Goal: Task Accomplishment & Management: Use online tool/utility

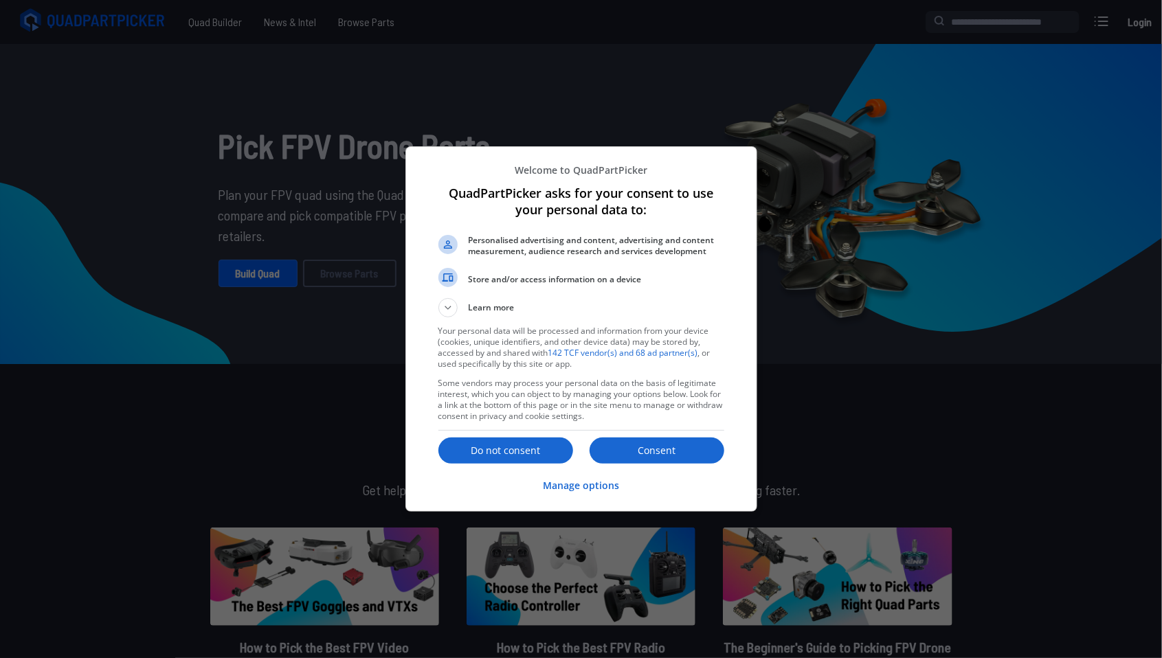
click at [541, 464] on div "Consent Do not consent" at bounding box center [581, 451] width 286 height 30
click at [541, 458] on button "Do not consent" at bounding box center [505, 451] width 135 height 26
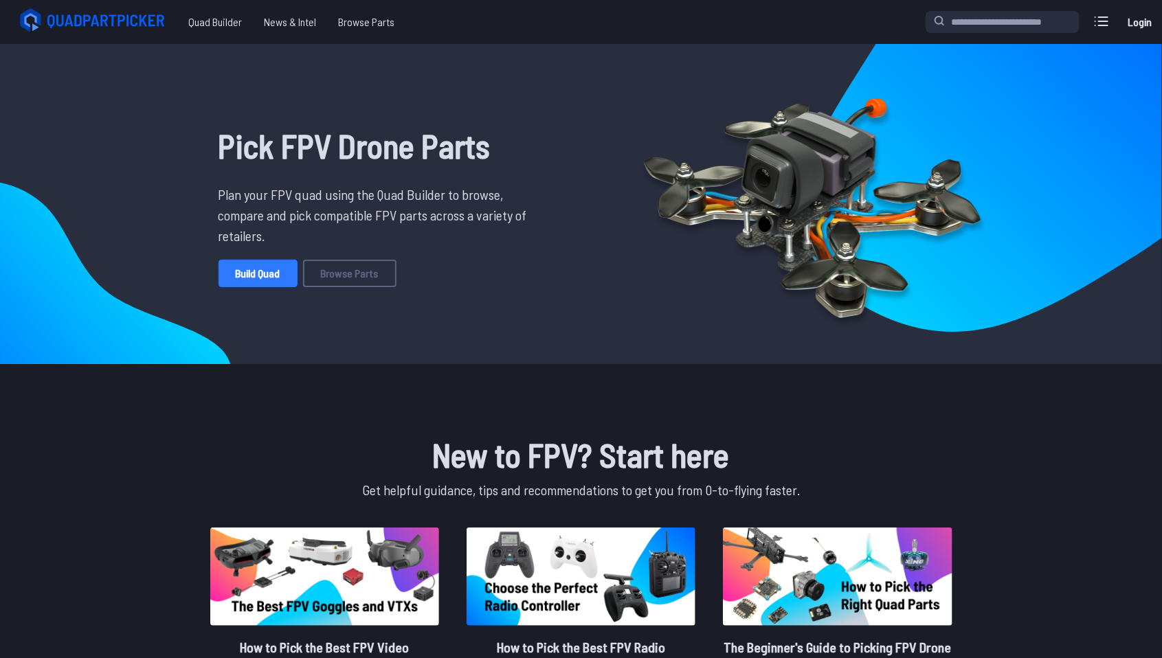
click at [278, 284] on link "Build Quad" at bounding box center [257, 273] width 79 height 27
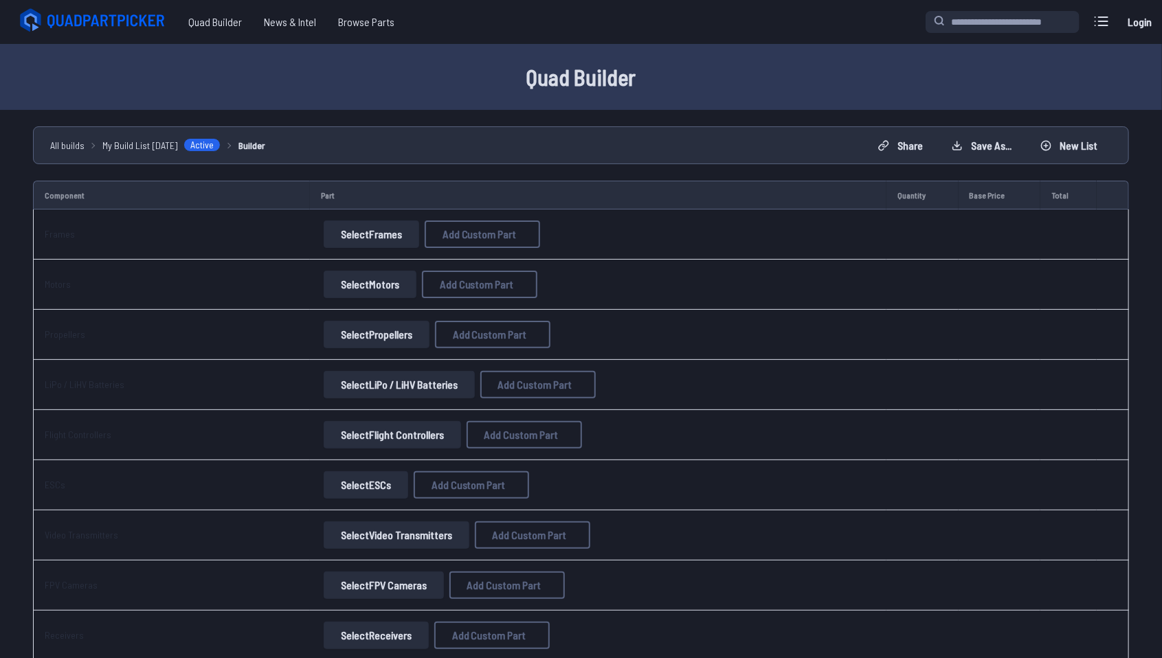
click at [377, 238] on button "Select Frames" at bounding box center [372, 234] width 96 height 27
click at [365, 221] on button "Select Frames" at bounding box center [372, 234] width 96 height 27
click at [368, 240] on button "Select Frames" at bounding box center [372, 234] width 96 height 27
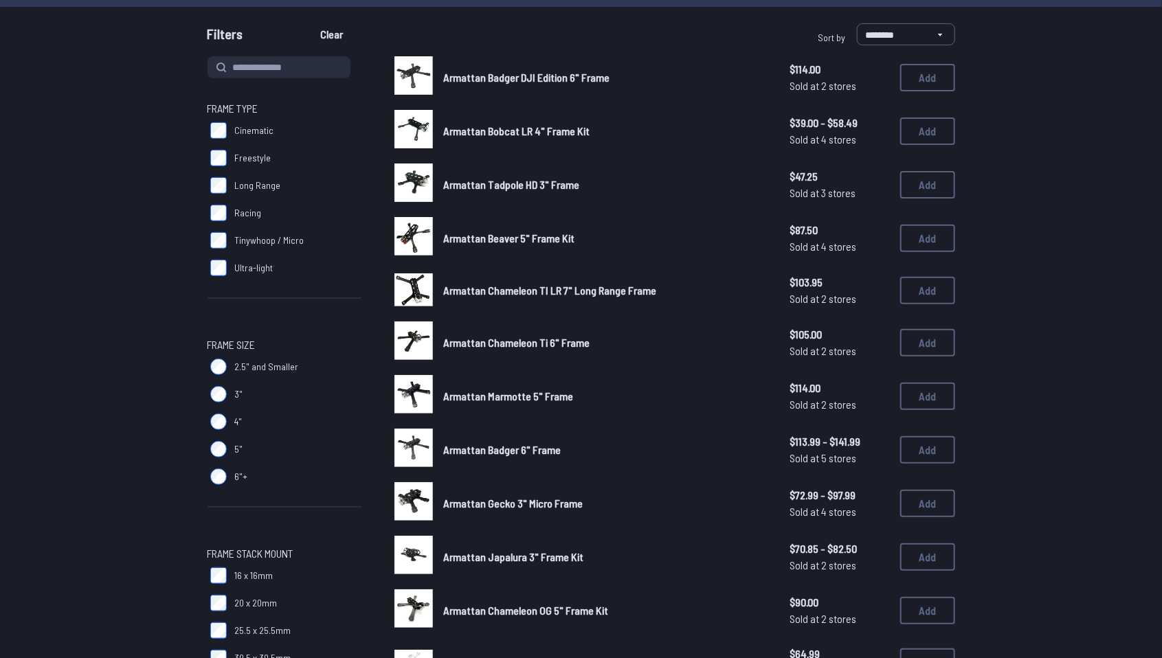
scroll to position [120, 0]
click at [222, 402] on label "3"" at bounding box center [284, 393] width 154 height 27
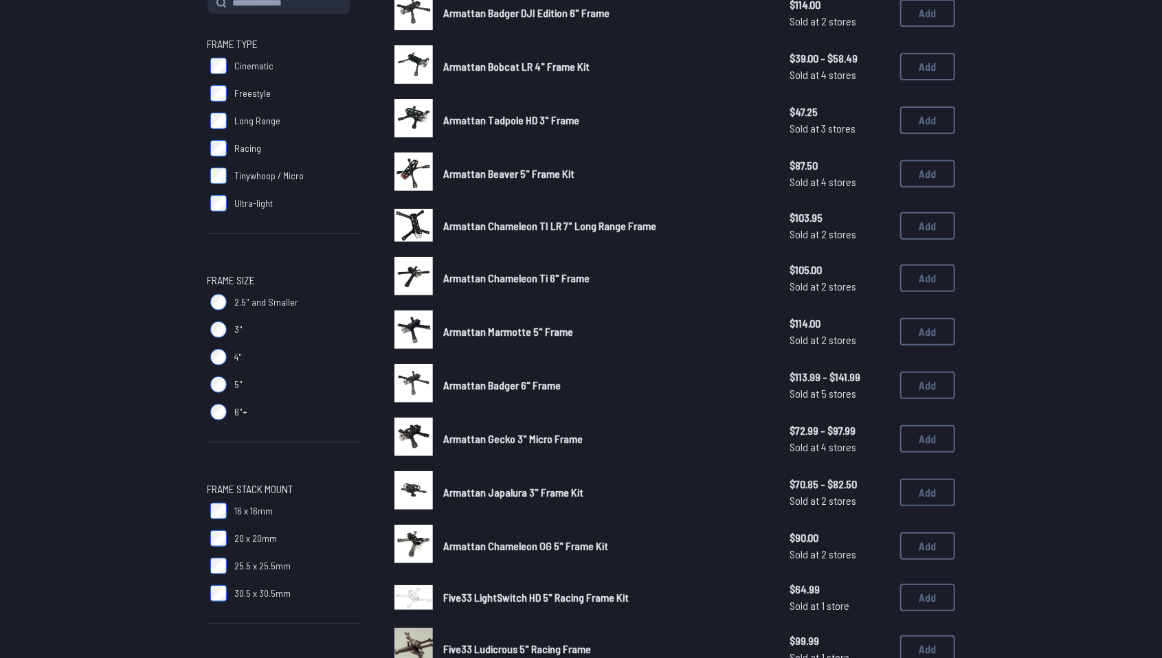
scroll to position [188, 0]
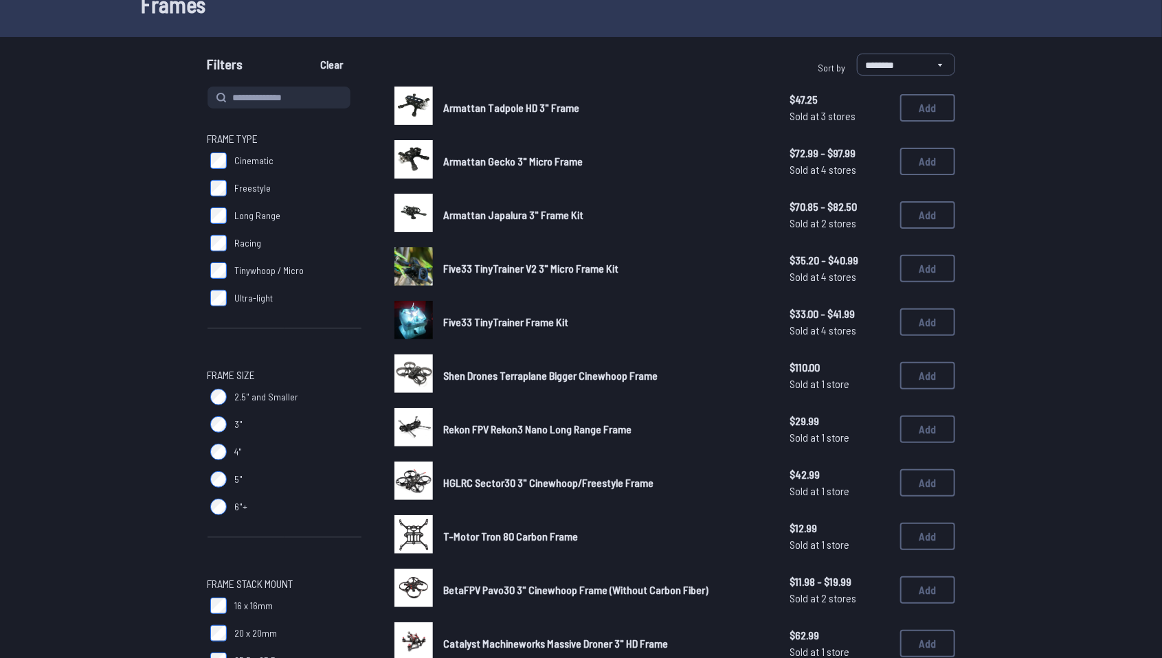
scroll to position [103, 0]
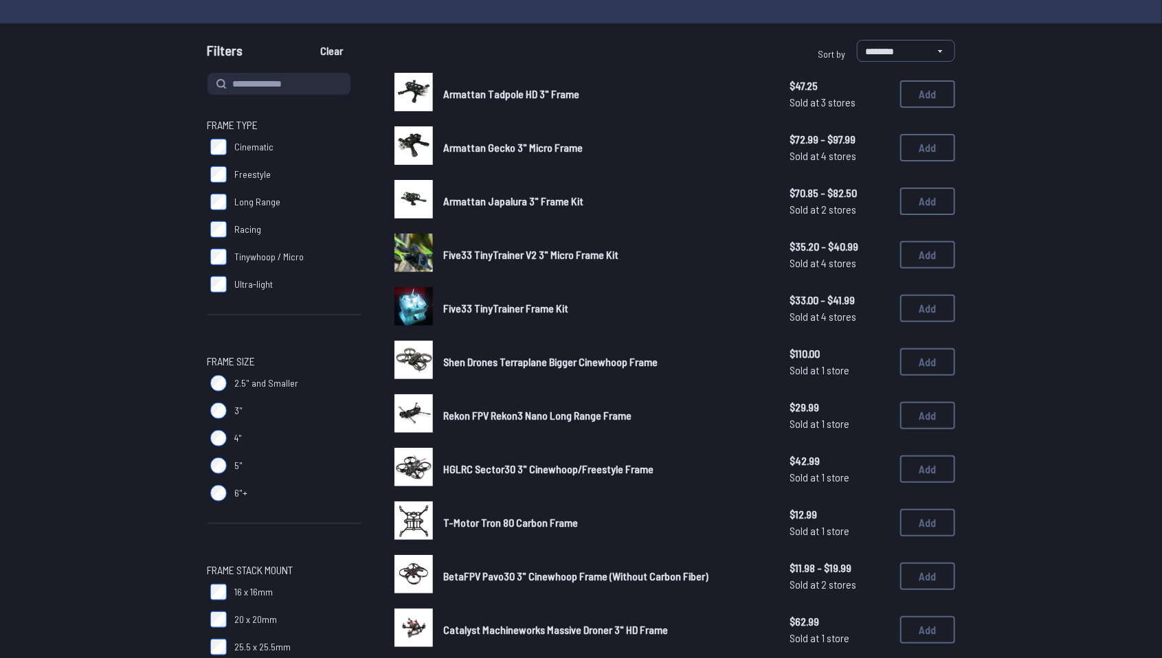
click at [414, 353] on img at bounding box center [413, 360] width 38 height 38
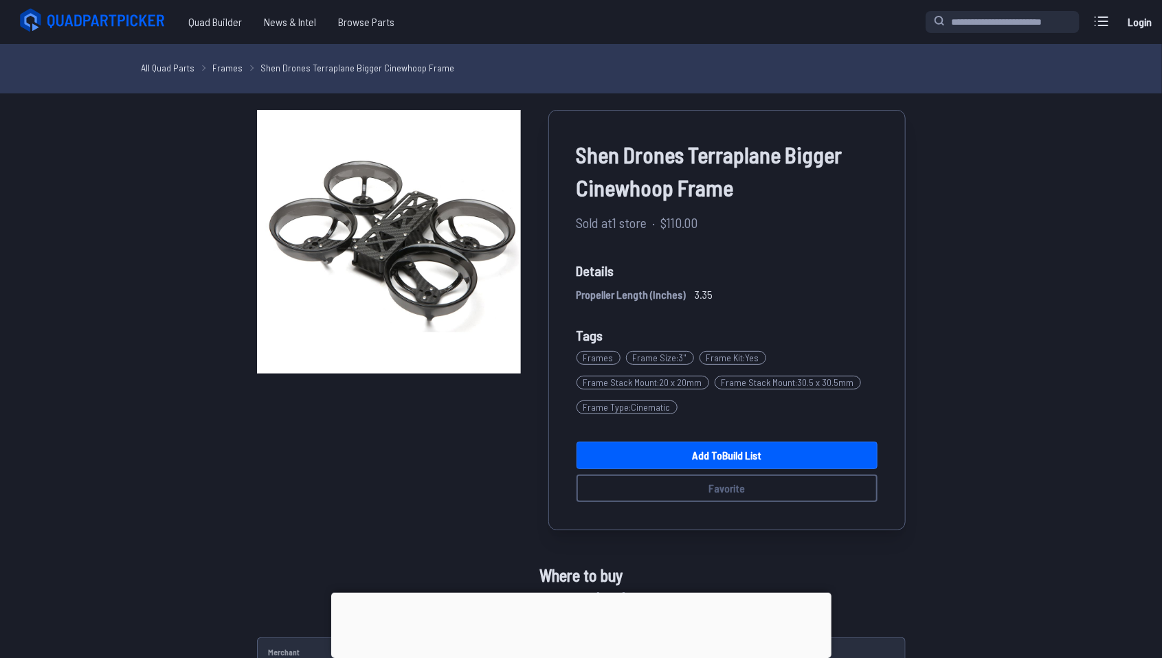
click at [207, 228] on div "Shen Drones Terraplane Bigger Cinewhoop Frame Sold at 1 store · $110.00 Details…" at bounding box center [581, 410] width 781 height 601
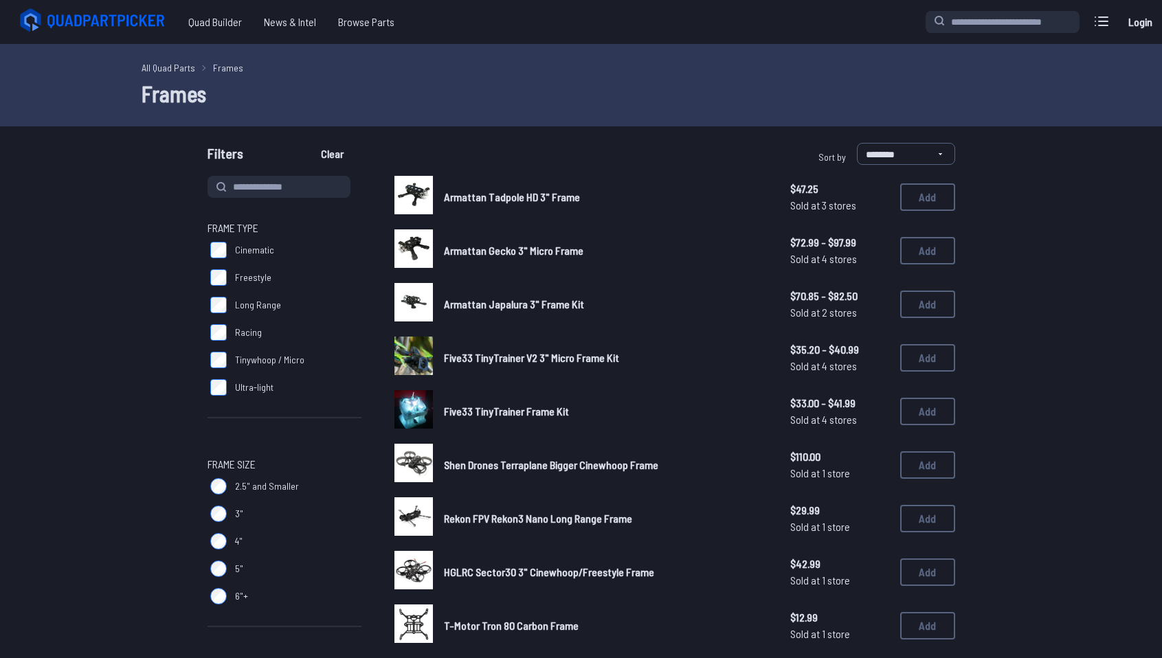
scroll to position [100, 0]
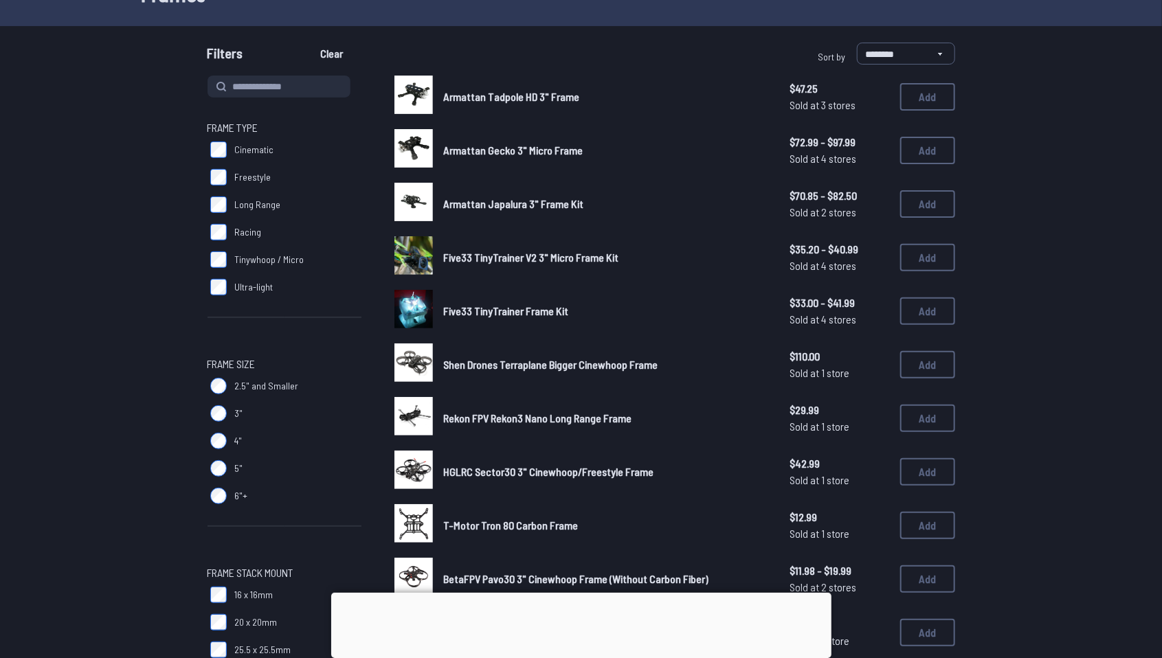
click at [405, 87] on img at bounding box center [413, 95] width 38 height 38
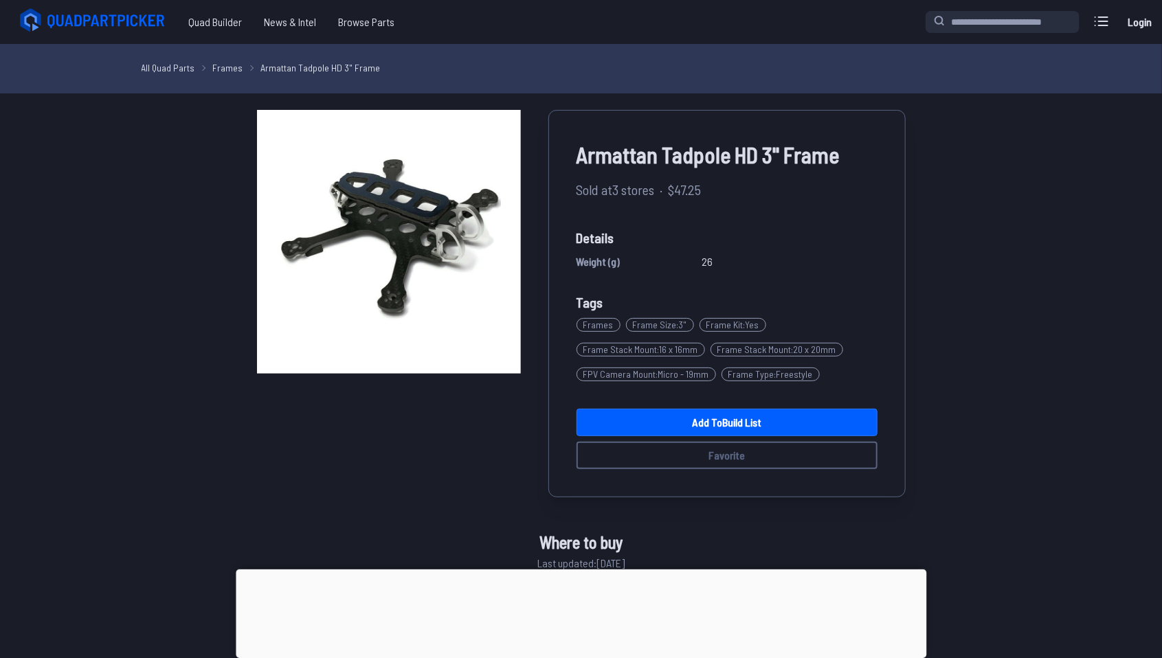
click at [202, 287] on div "Armattan Tadpole HD 3" Frame Sold at 3 stores · $47.25 Details Weight (g) 26 Ta…" at bounding box center [581, 439] width 781 height 658
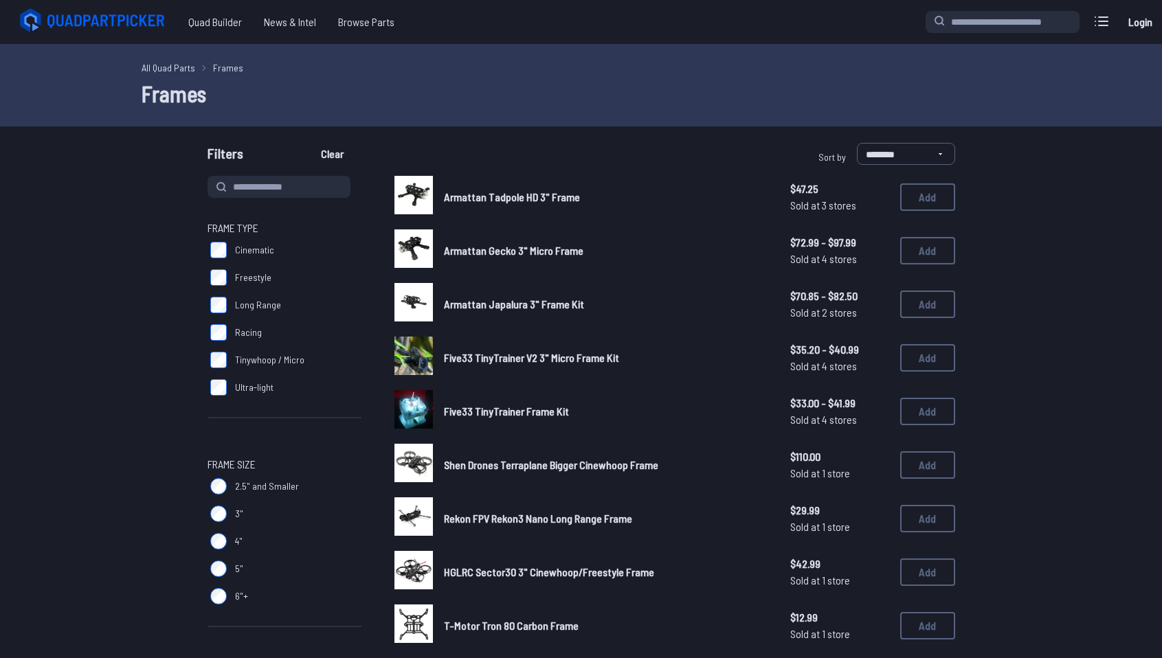
scroll to position [97, 0]
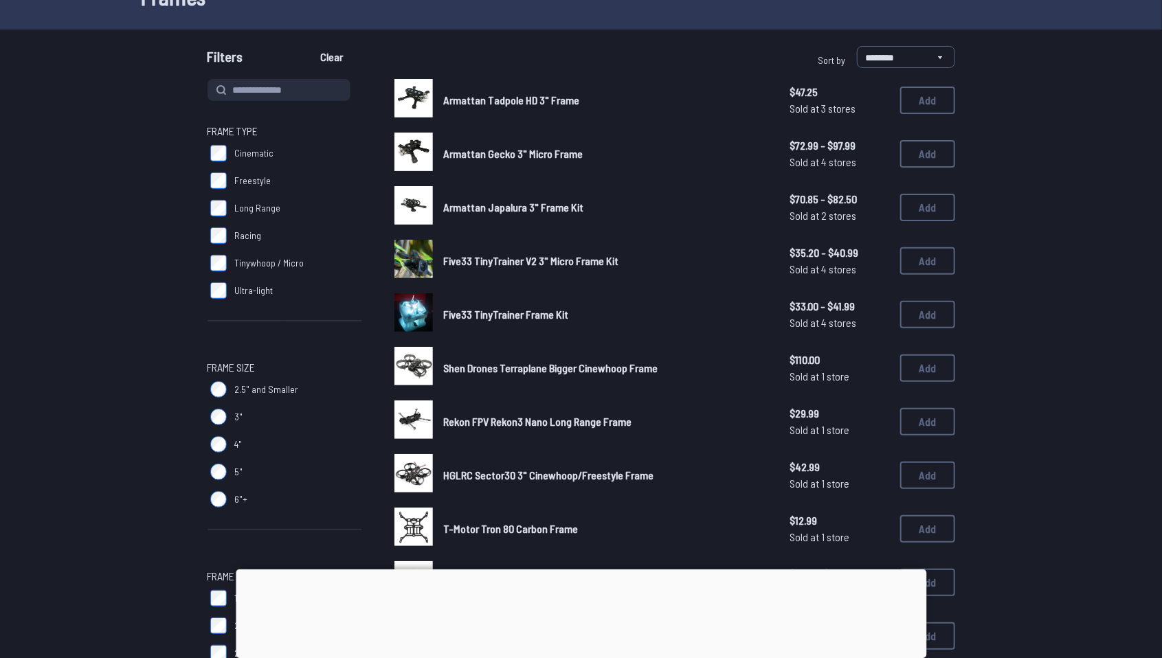
click at [412, 148] on img at bounding box center [413, 152] width 38 height 38
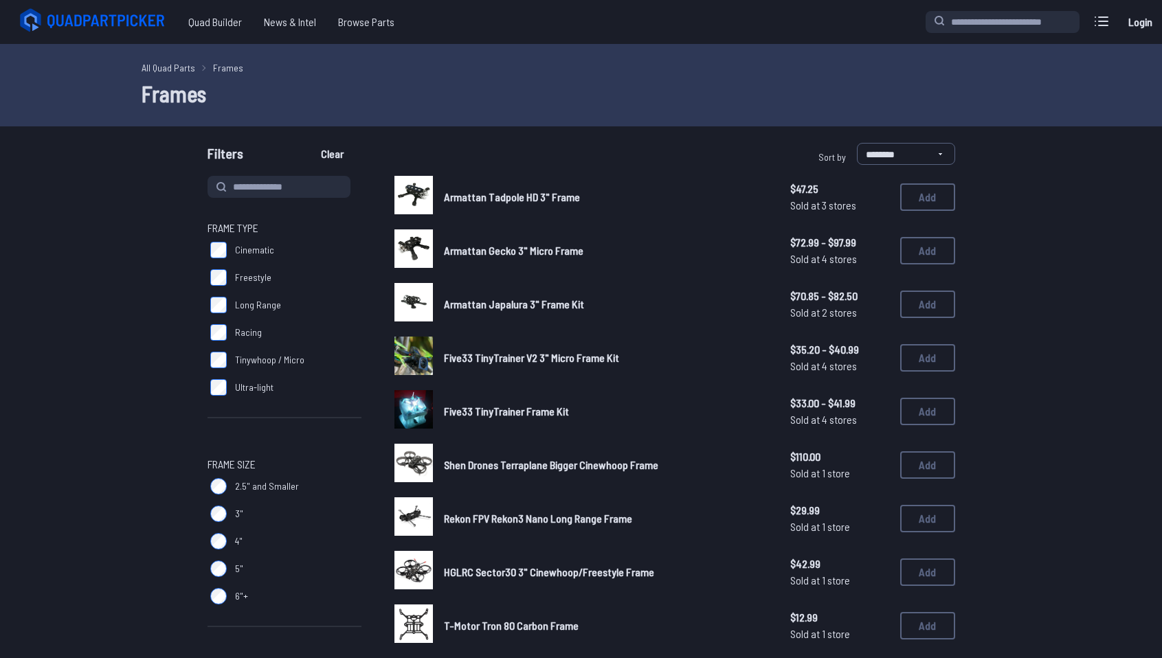
scroll to position [94, 0]
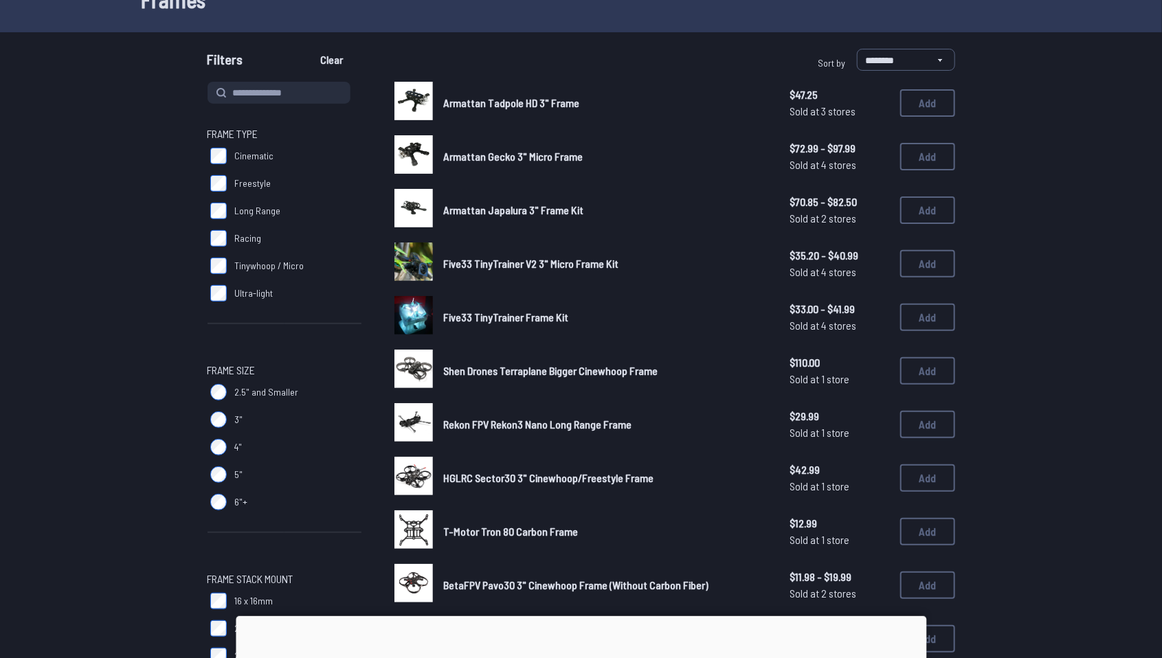
click at [472, 214] on span "Armattan Japalura 3" Frame Kit" at bounding box center [514, 209] width 140 height 13
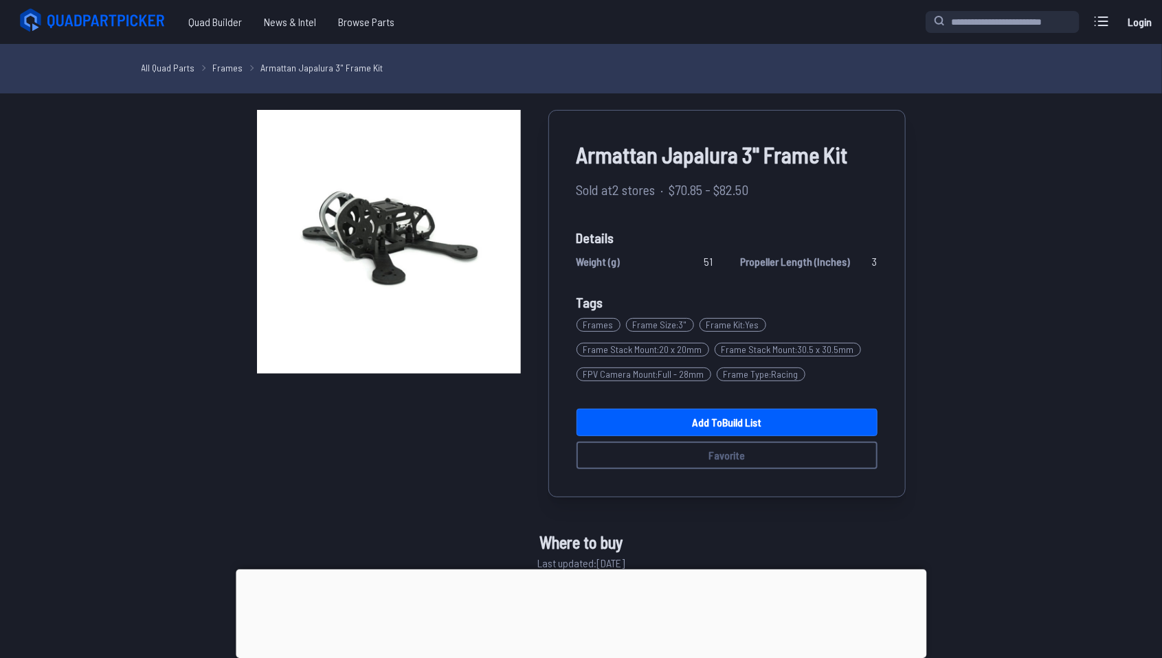
scroll to position [94, 0]
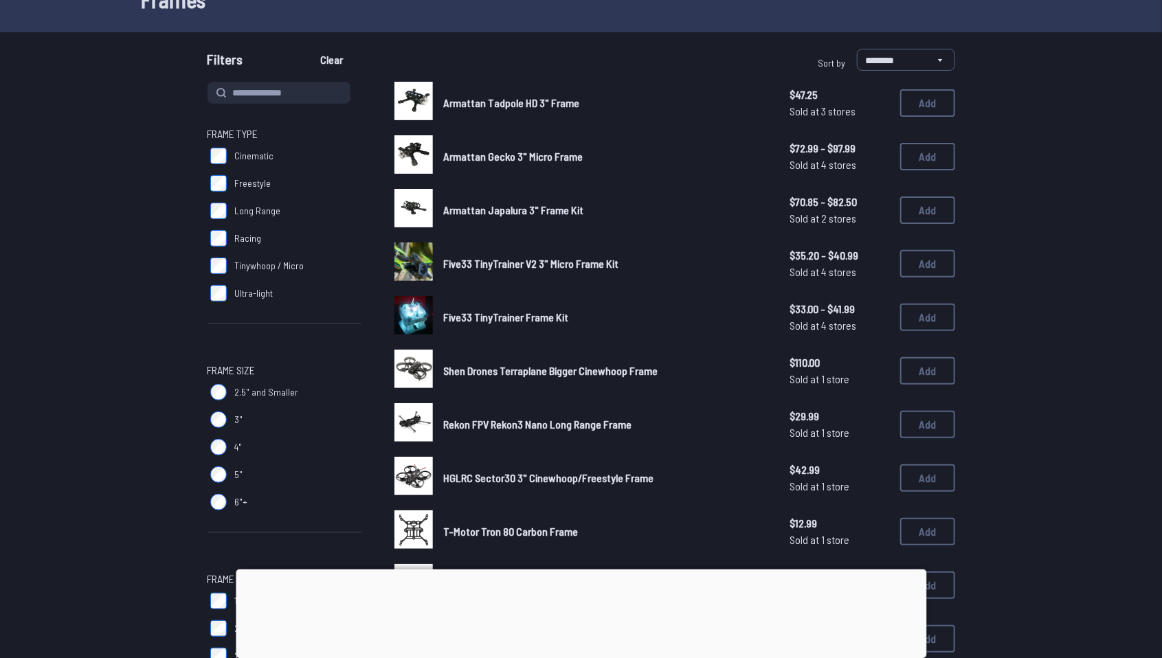
click at [497, 266] on span "Five33 TinyTrainer V2 3" Micro Frame Kit" at bounding box center [531, 263] width 175 height 13
click at [457, 264] on span "Five33 TinyTrainer V2 3" Micro Frame Kit" at bounding box center [531, 263] width 175 height 13
click at [420, 267] on img at bounding box center [413, 262] width 38 height 38
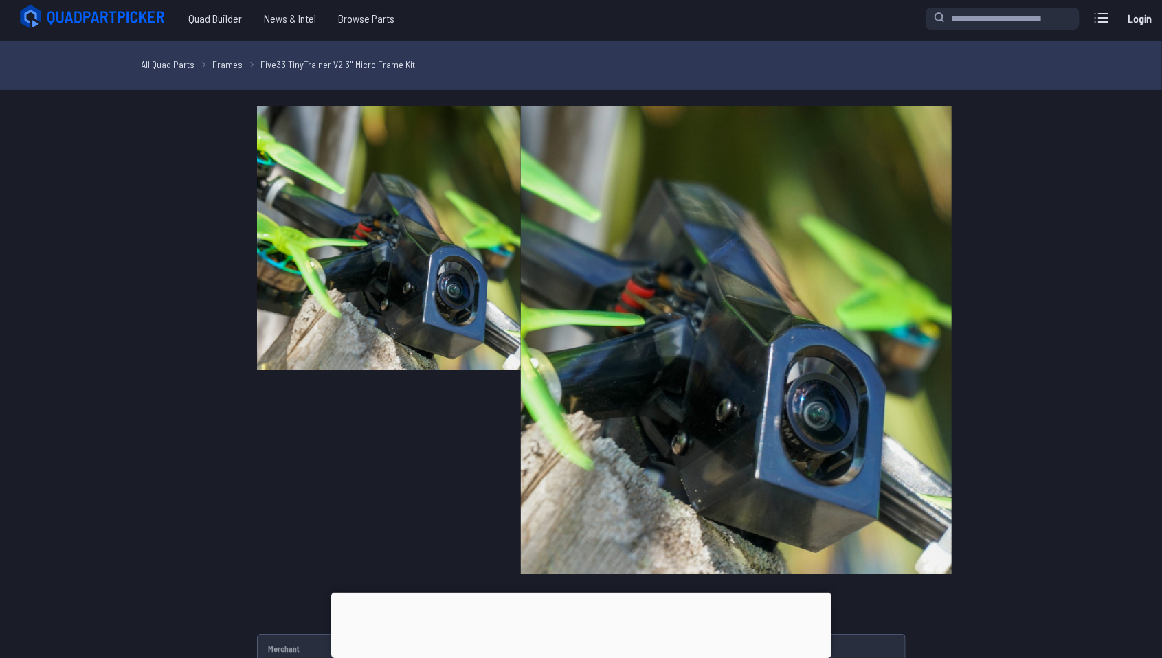
scroll to position [13, 0]
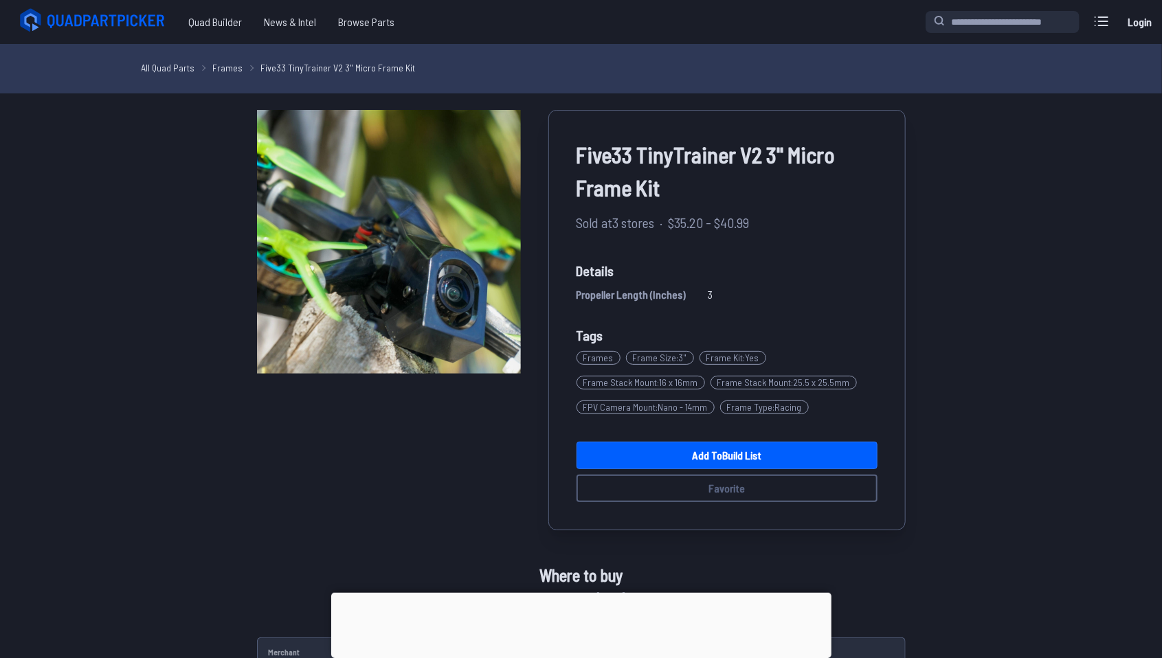
scroll to position [94, 0]
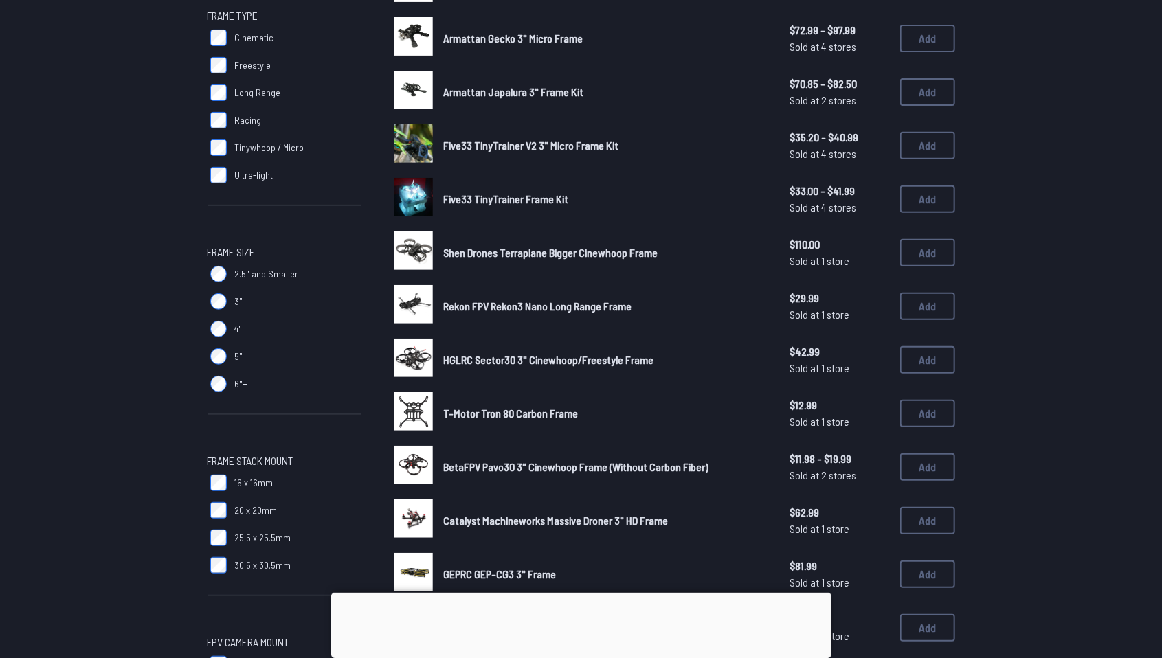
scroll to position [212, 0]
click at [424, 190] on img at bounding box center [413, 197] width 38 height 38
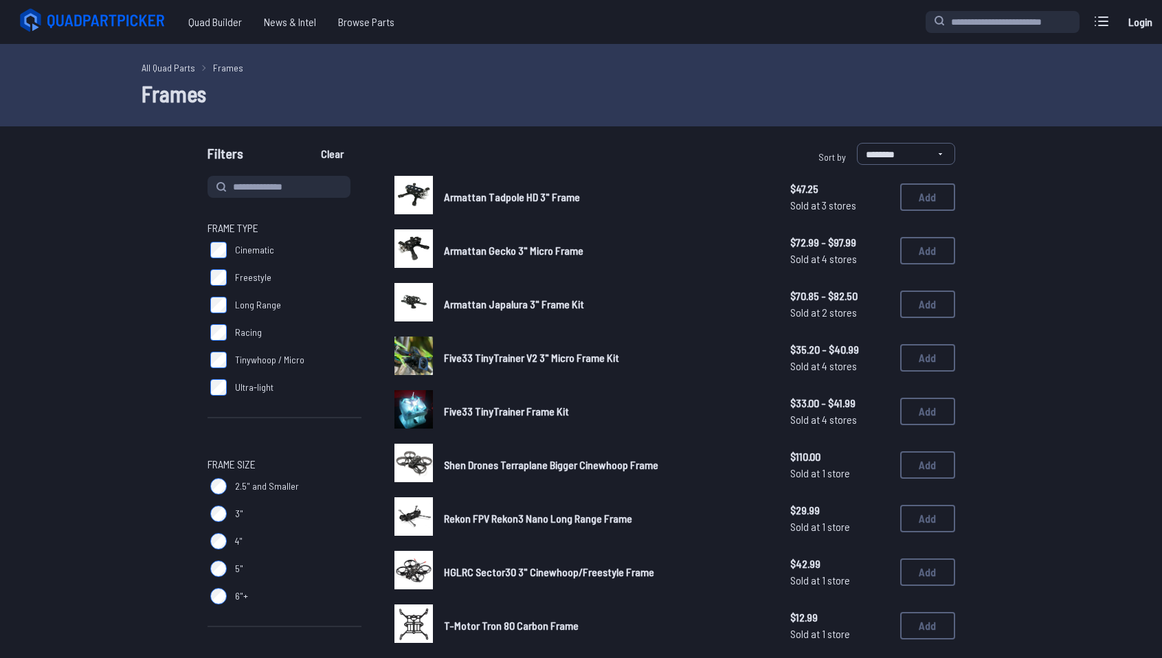
scroll to position [212, 0]
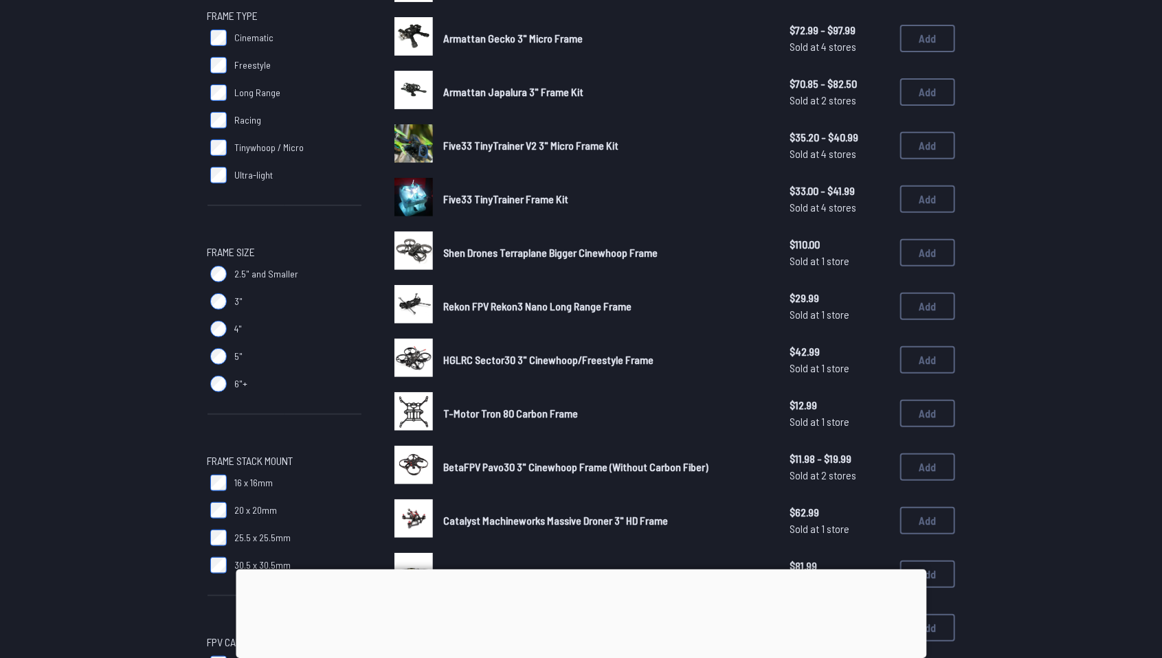
click at [493, 355] on span "HGLRC Sector30 3" Cinewhoop/Freestyle Frame" at bounding box center [549, 359] width 210 height 13
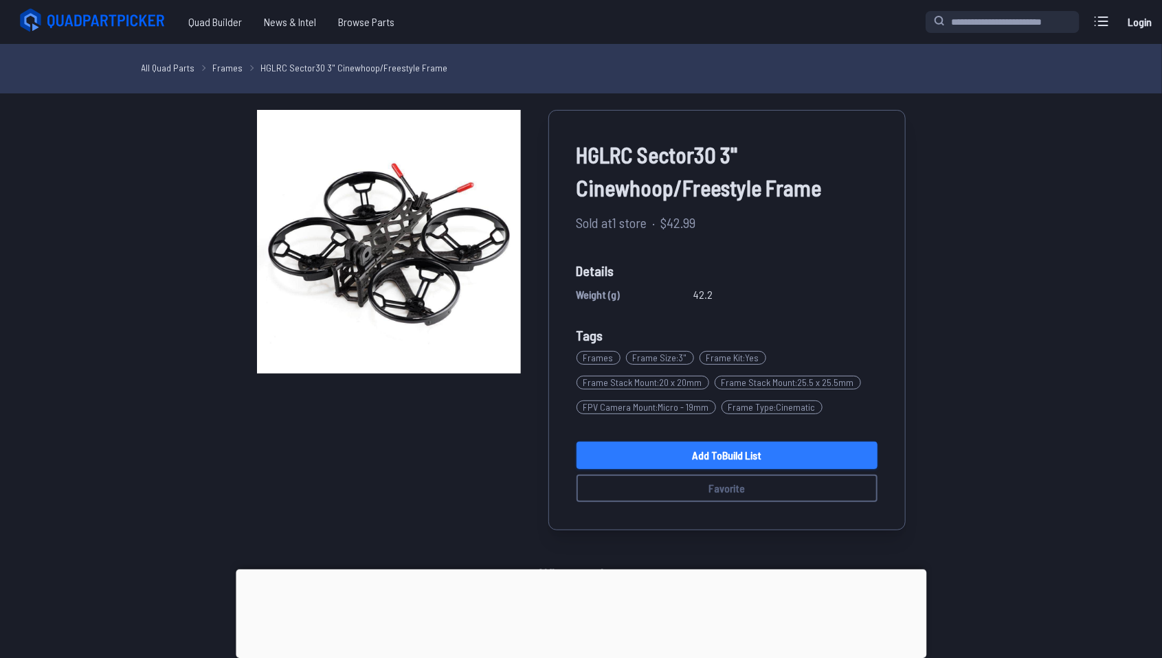
click at [804, 456] on link "Add to Build List" at bounding box center [726, 455] width 301 height 27
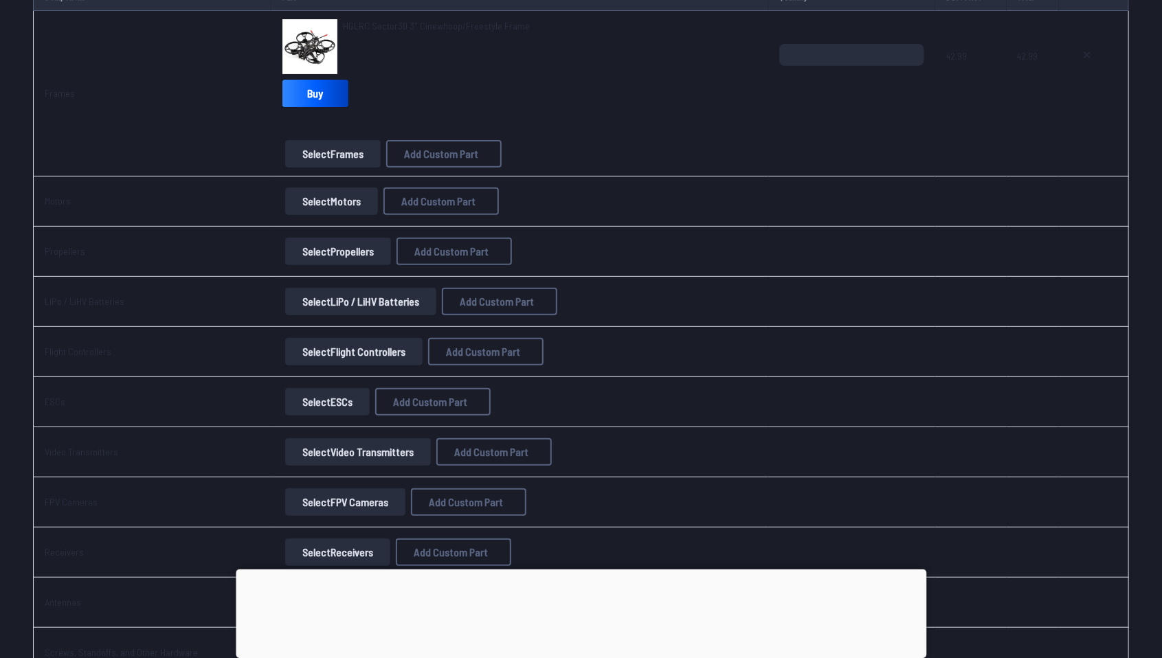
scroll to position [196, 0]
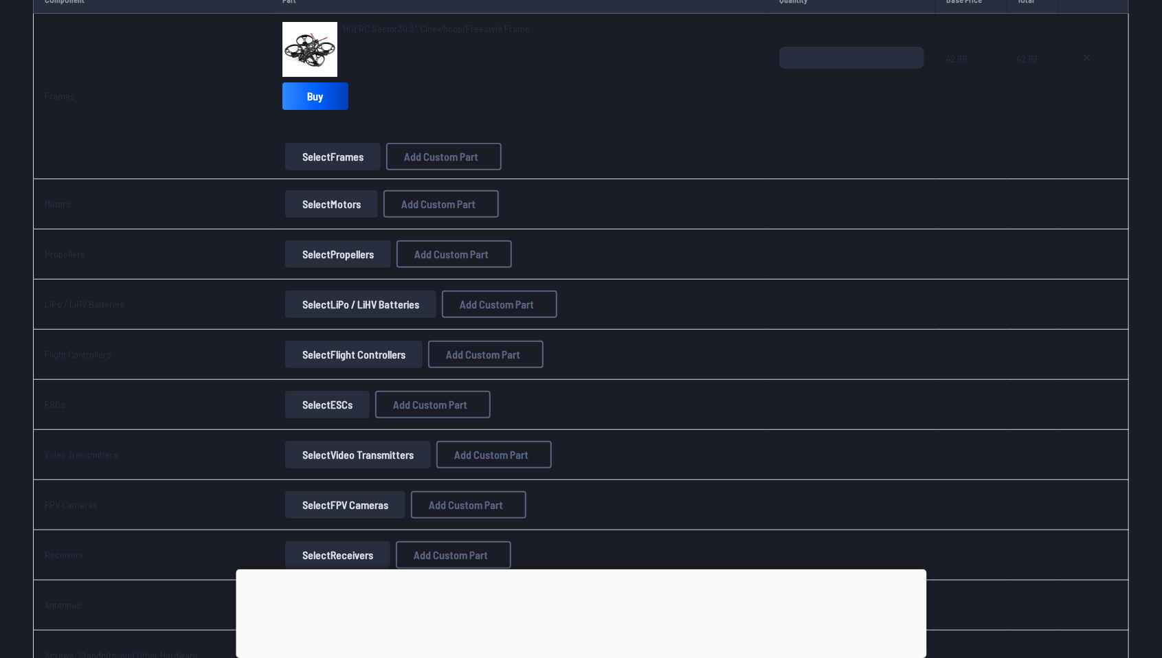
click at [324, 199] on button "Select Motors" at bounding box center [331, 203] width 93 height 27
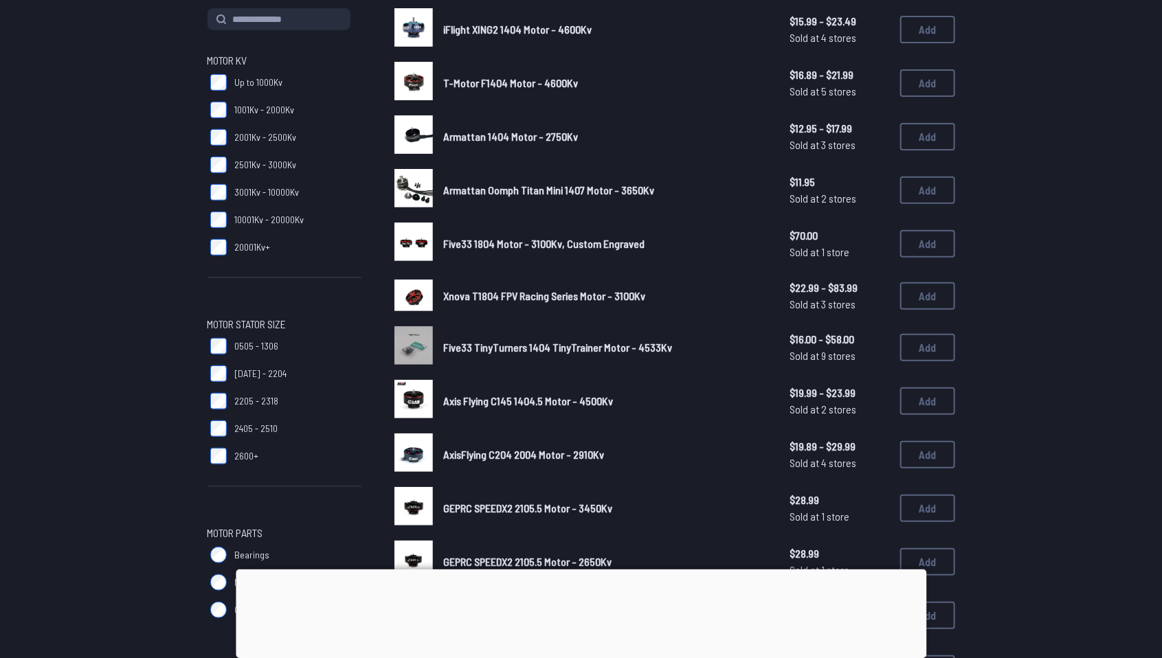
scroll to position [171, 0]
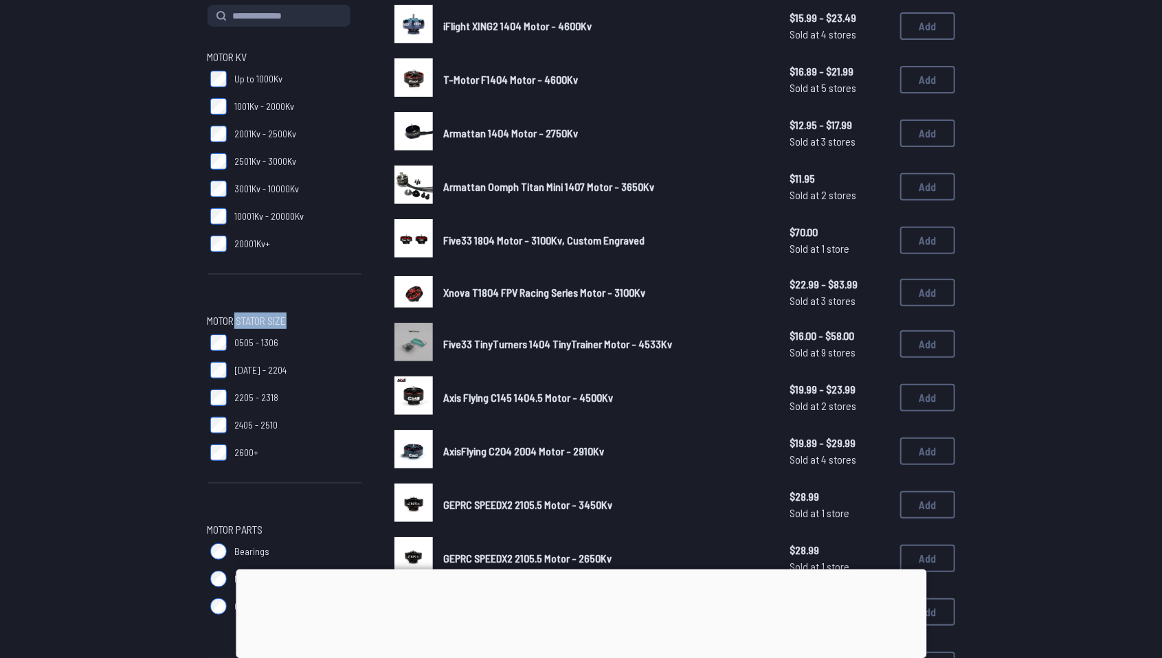
drag, startPoint x: 236, startPoint y: 318, endPoint x: 304, endPoint y: 323, distance: 68.2
click at [304, 323] on span "Motor Stator Size" at bounding box center [284, 321] width 154 height 16
click at [148, 386] on div "Motor KV Up to 1000Kv 1001Kv - 2000Kv 2001Kv - 2500Kv 2501Kv - 3000Kv 3001Kv - …" at bounding box center [581, 561] width 879 height 1112
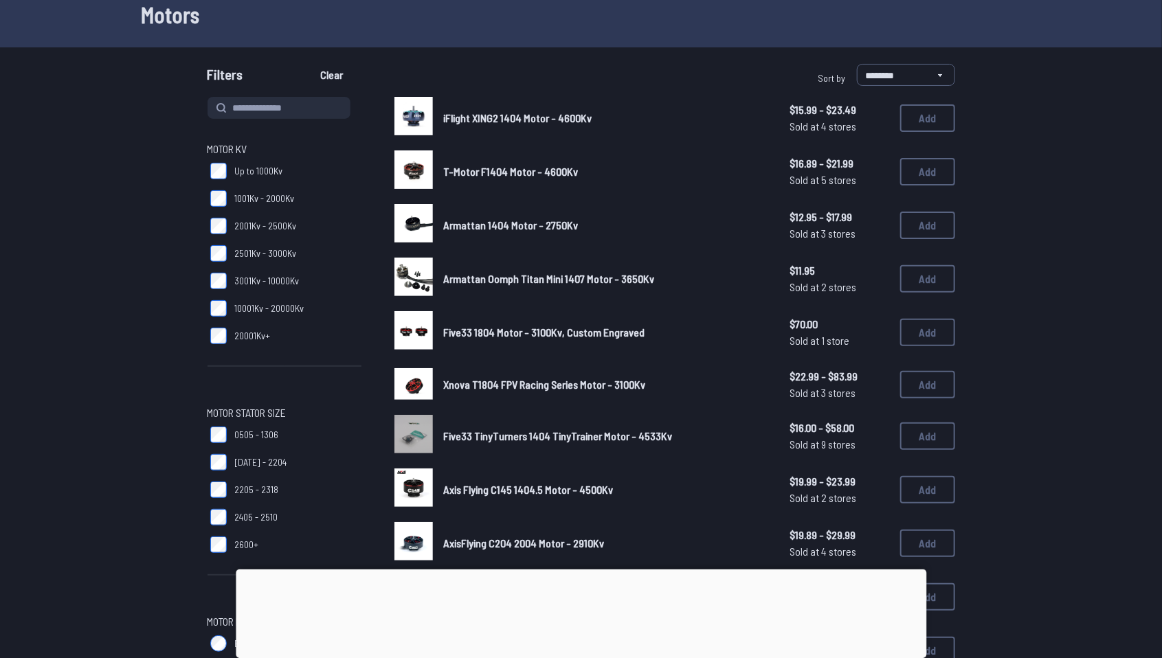
scroll to position [78, 0]
click at [422, 167] on img at bounding box center [413, 170] width 38 height 38
click at [478, 170] on span "T-Motor F1404 Motor - 4600Kv" at bounding box center [511, 172] width 135 height 13
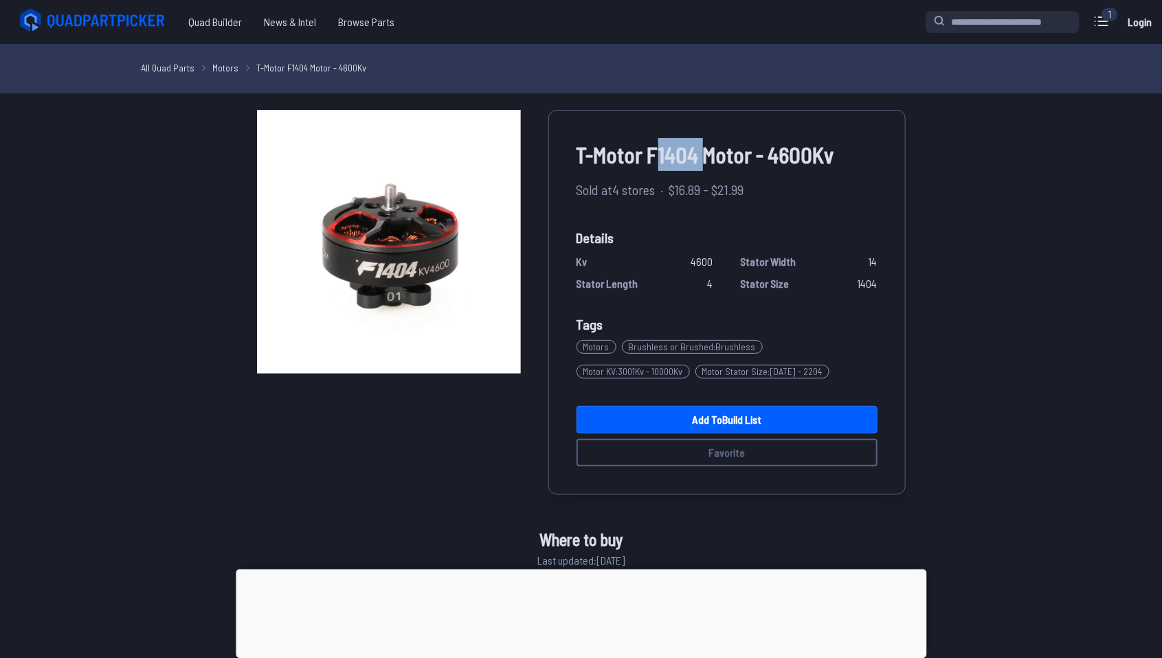
drag, startPoint x: 657, startPoint y: 154, endPoint x: 703, endPoint y: 148, distance: 46.4
click at [703, 148] on span "T-Motor F1404 Motor - 4600Kv" at bounding box center [726, 154] width 301 height 33
click at [727, 420] on link "Add to Build List" at bounding box center [726, 419] width 301 height 27
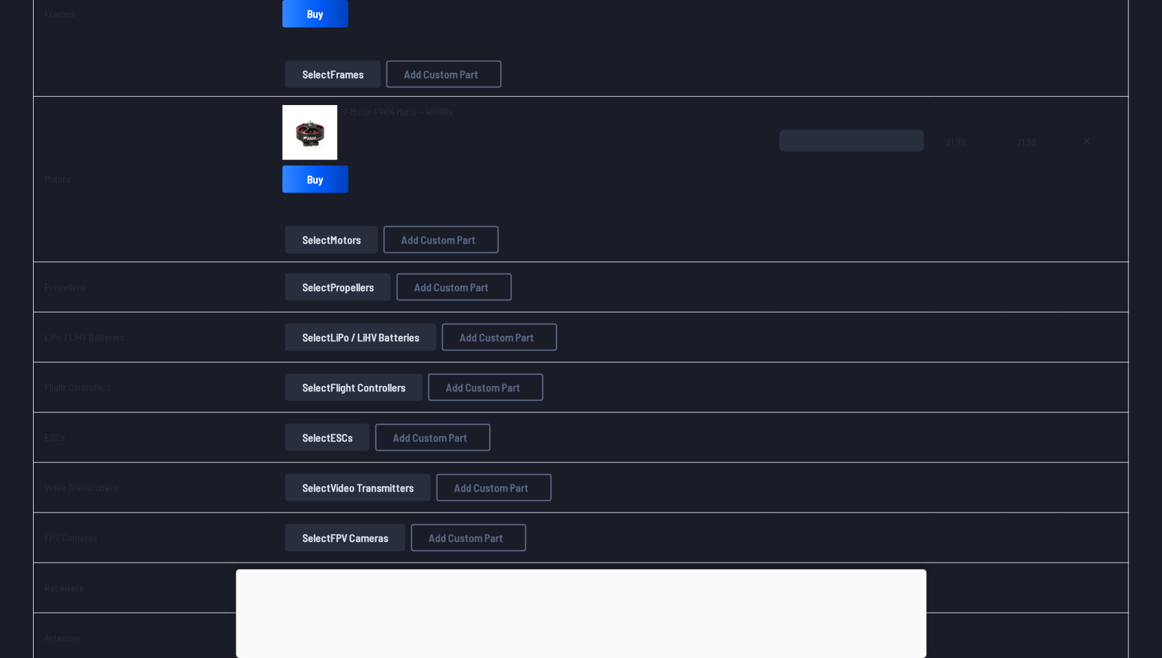
scroll to position [284, 0]
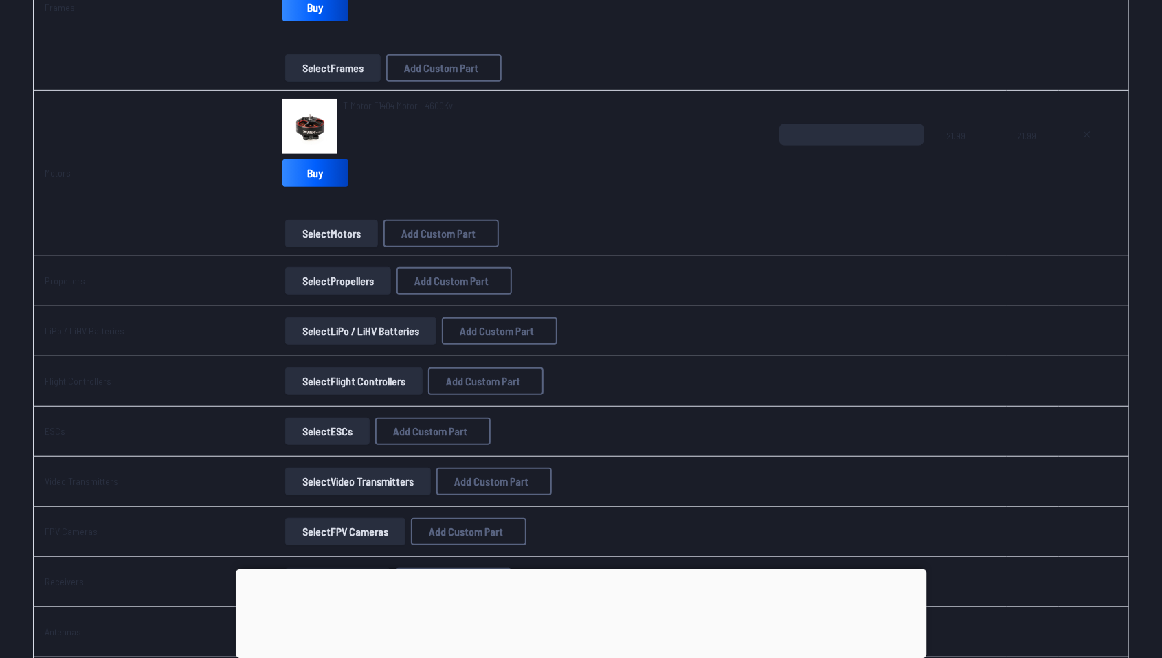
click at [328, 274] on button "Select Propellers" at bounding box center [338, 280] width 106 height 27
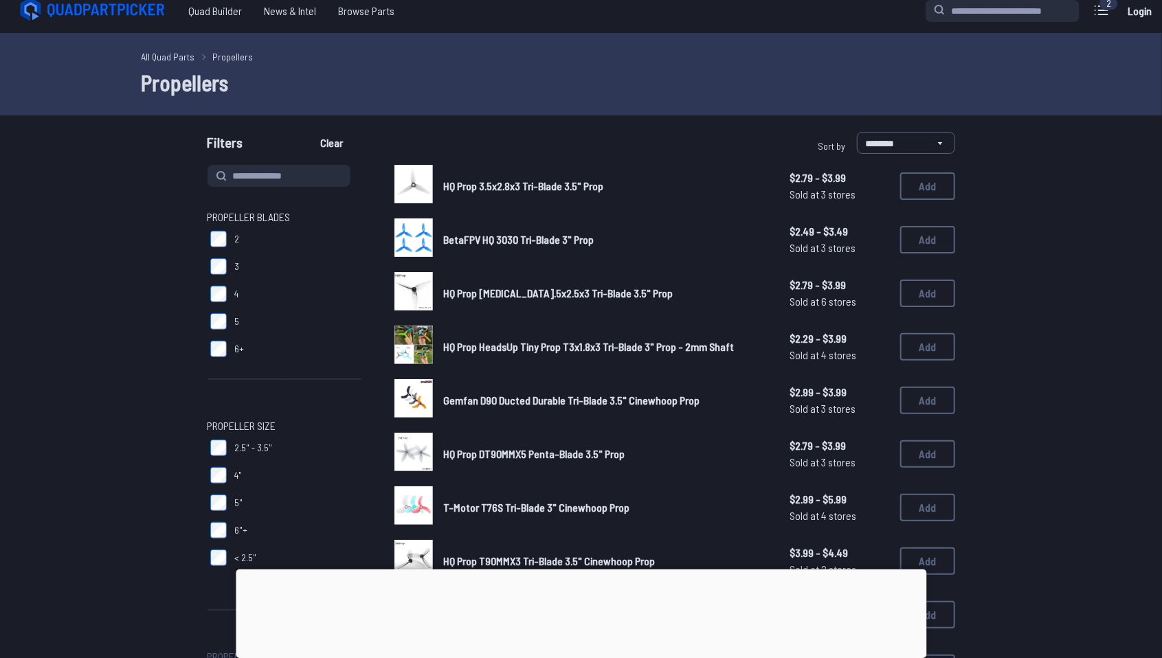
scroll to position [3, 0]
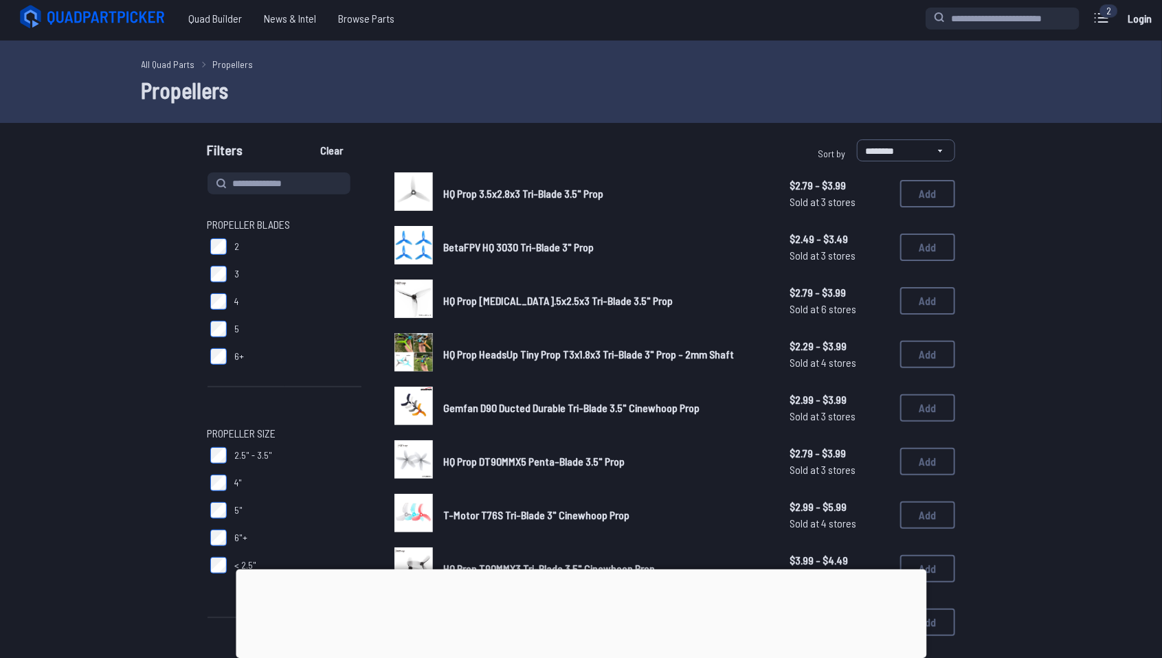
click at [430, 199] on img at bounding box center [413, 191] width 38 height 38
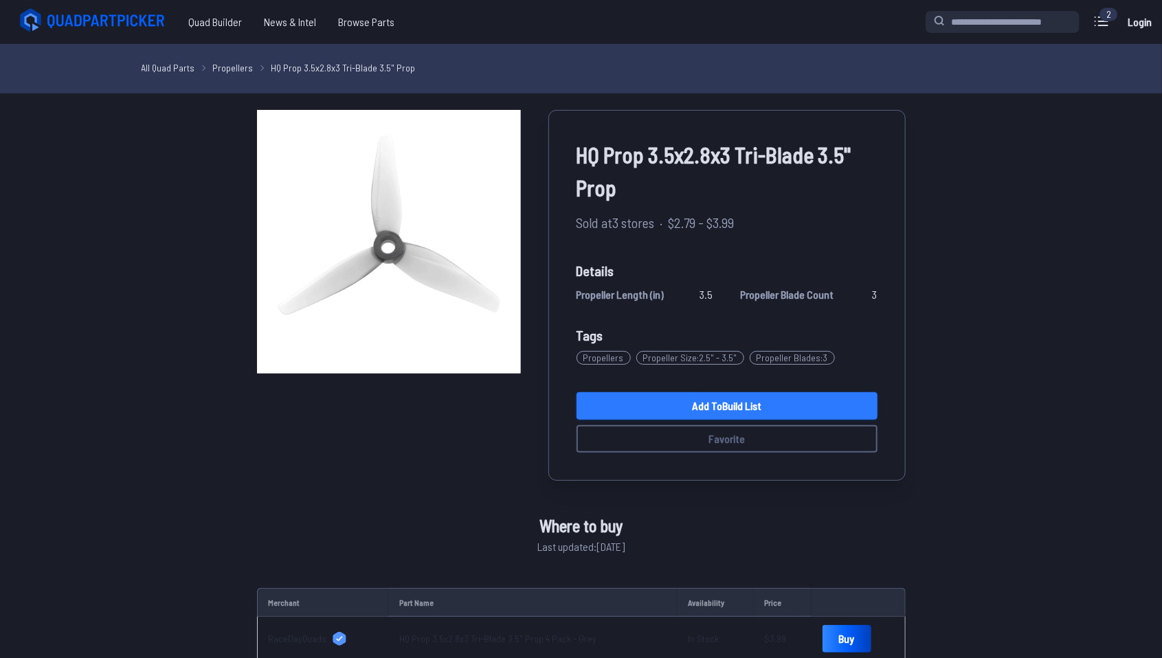
click at [809, 405] on link "Add to Build List" at bounding box center [726, 405] width 301 height 27
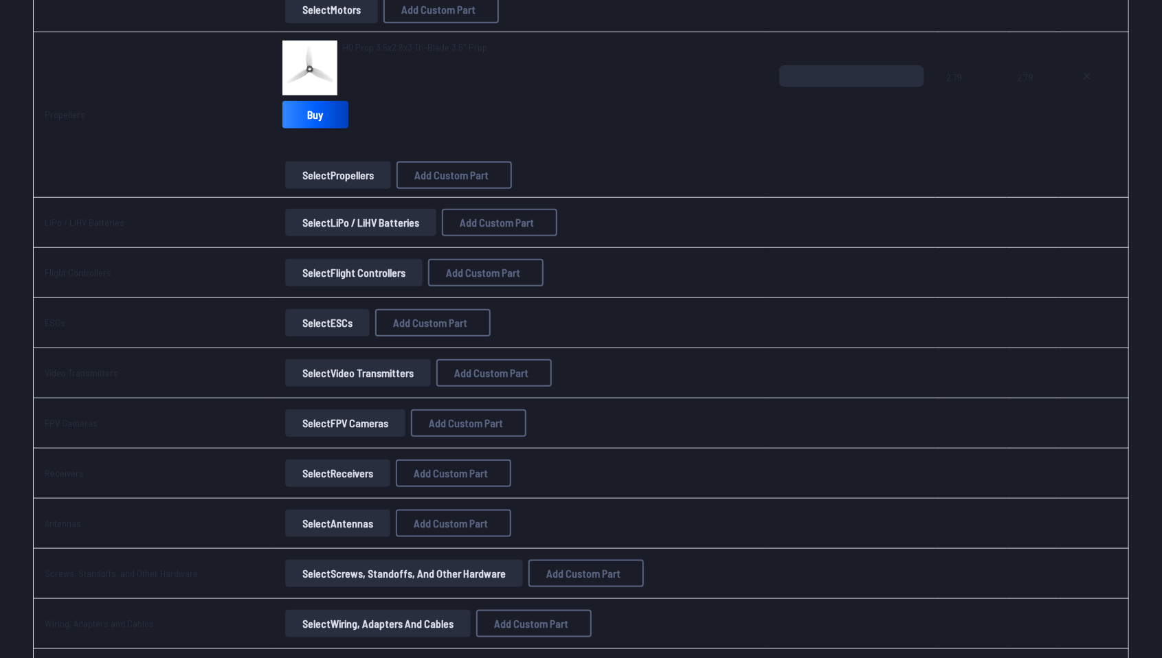
scroll to position [507, 0]
click at [364, 230] on button "Select LiPo / LiHV Batteries" at bounding box center [360, 223] width 151 height 27
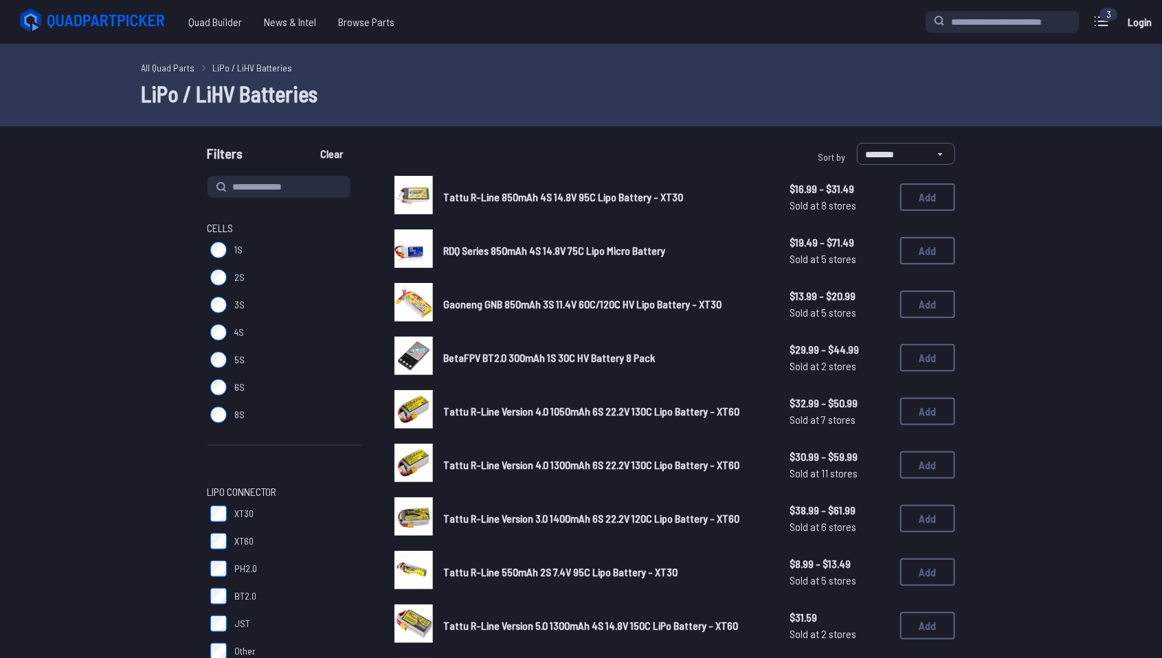
click at [791, 0] on html "**********" at bounding box center [581, 329] width 1162 height 658
click at [923, 199] on button "Add" at bounding box center [927, 196] width 55 height 27
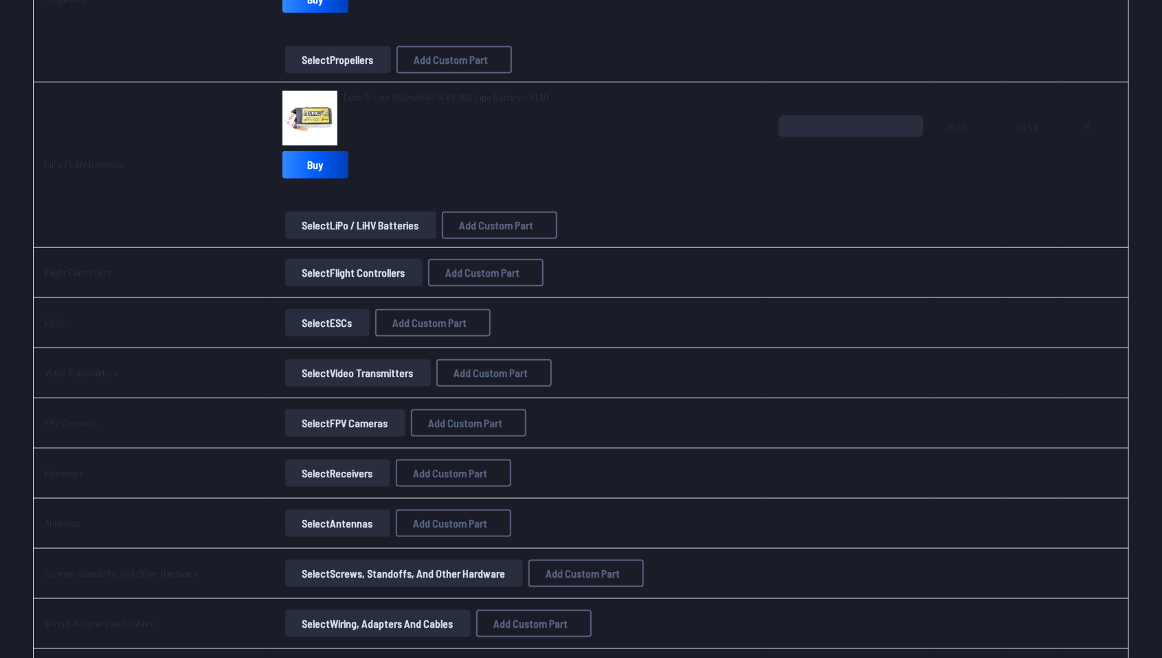
scroll to position [622, 0]
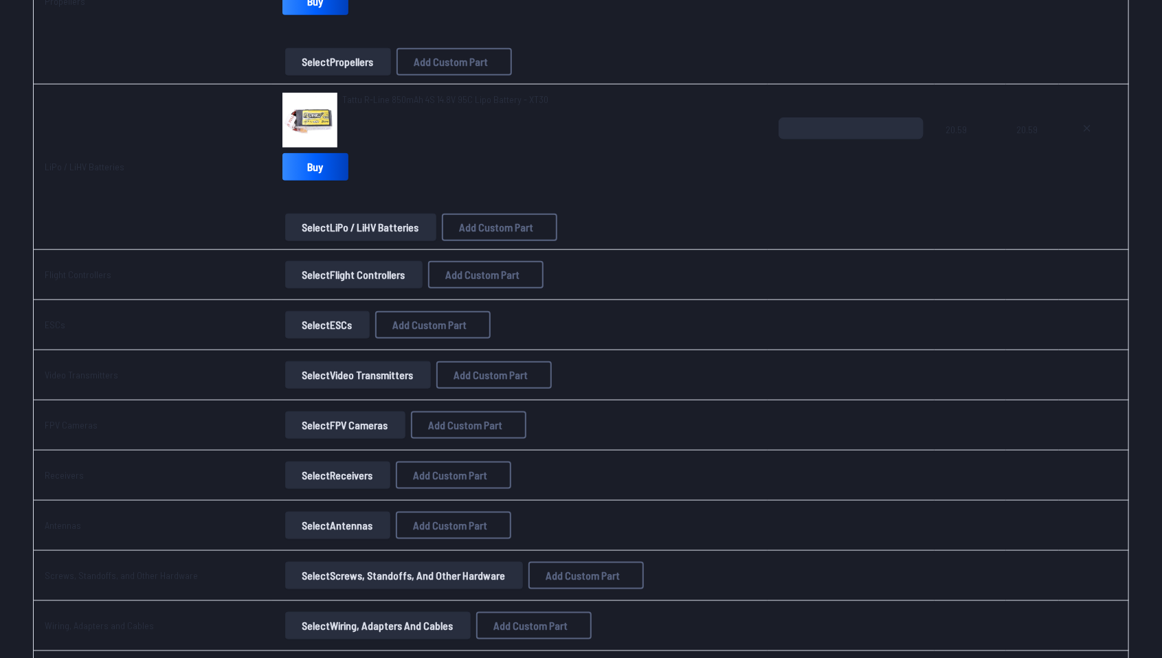
click at [319, 271] on button "Select Flight Controllers" at bounding box center [353, 274] width 137 height 27
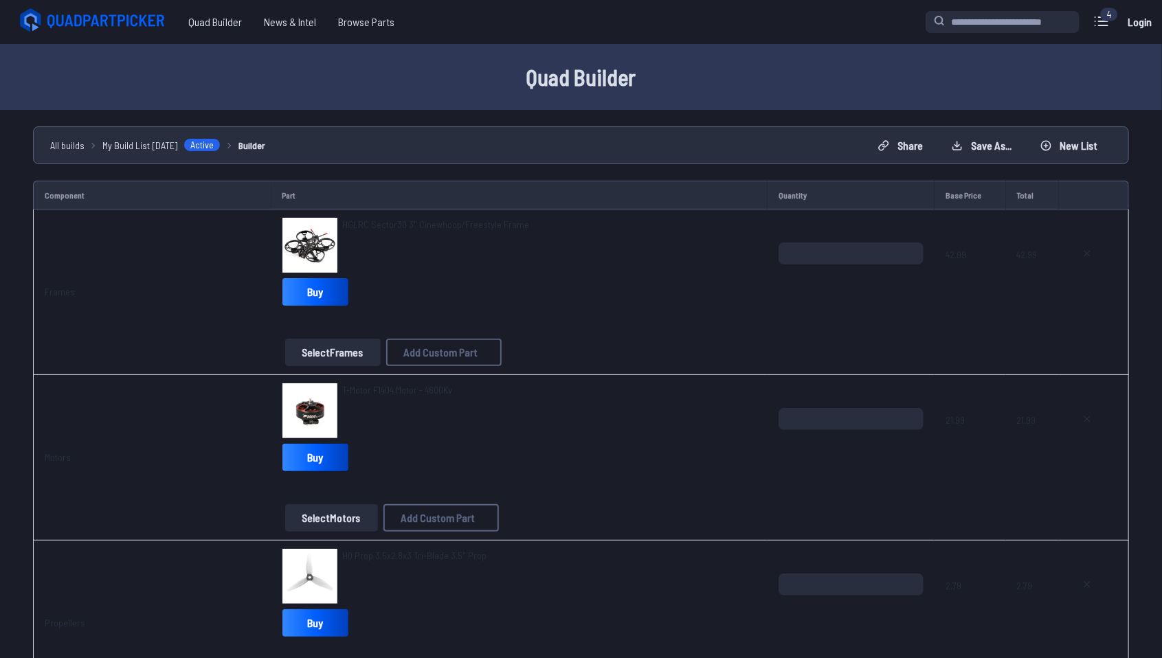
click at [290, 241] on img at bounding box center [309, 245] width 55 height 55
click at [391, 227] on span "HGLRC Sector30 3" Cinewhoop/Freestyle Frame" at bounding box center [436, 224] width 187 height 12
click at [304, 232] on img at bounding box center [309, 245] width 55 height 55
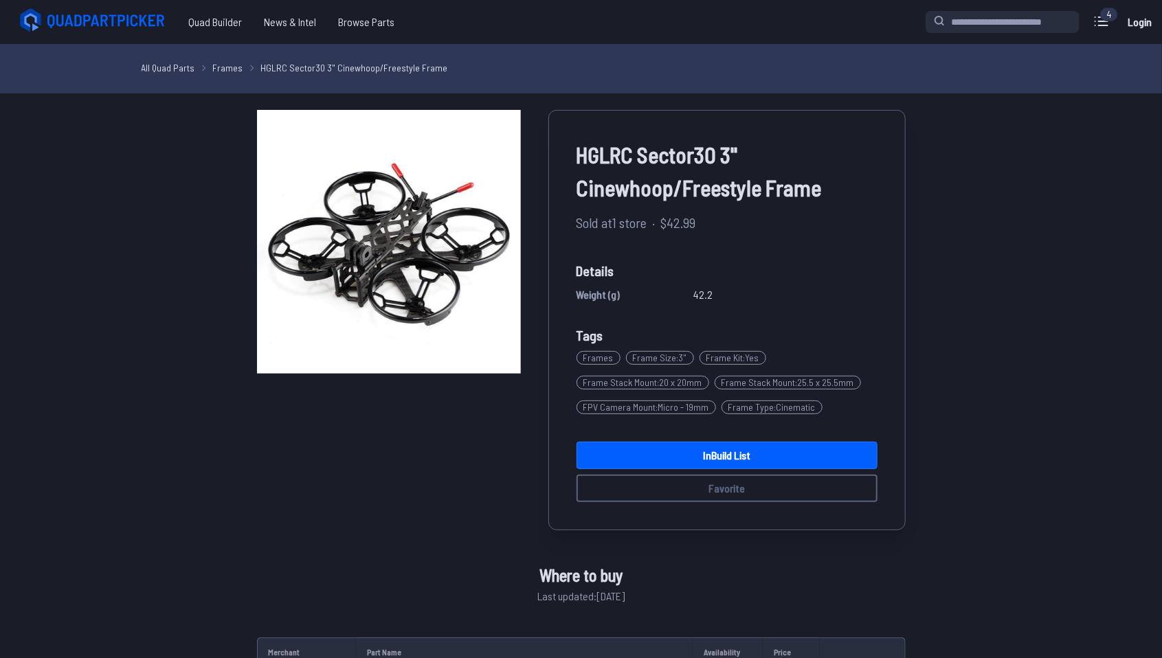
click at [304, 232] on img at bounding box center [389, 242] width 264 height 264
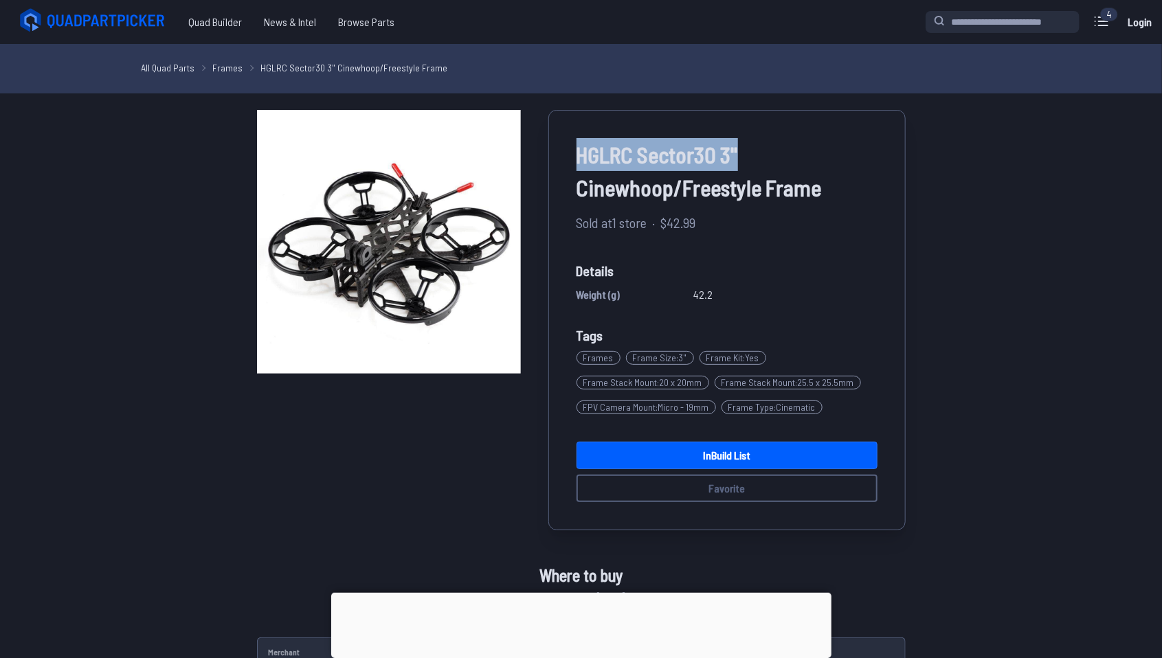
drag, startPoint x: 576, startPoint y: 153, endPoint x: 748, endPoint y: 150, distance: 171.1
click at [748, 150] on span "HGLRC Sector30 3" Cinewhoop/Freestyle Frame" at bounding box center [726, 171] width 301 height 66
copy span "HGLRC Sector30 3""
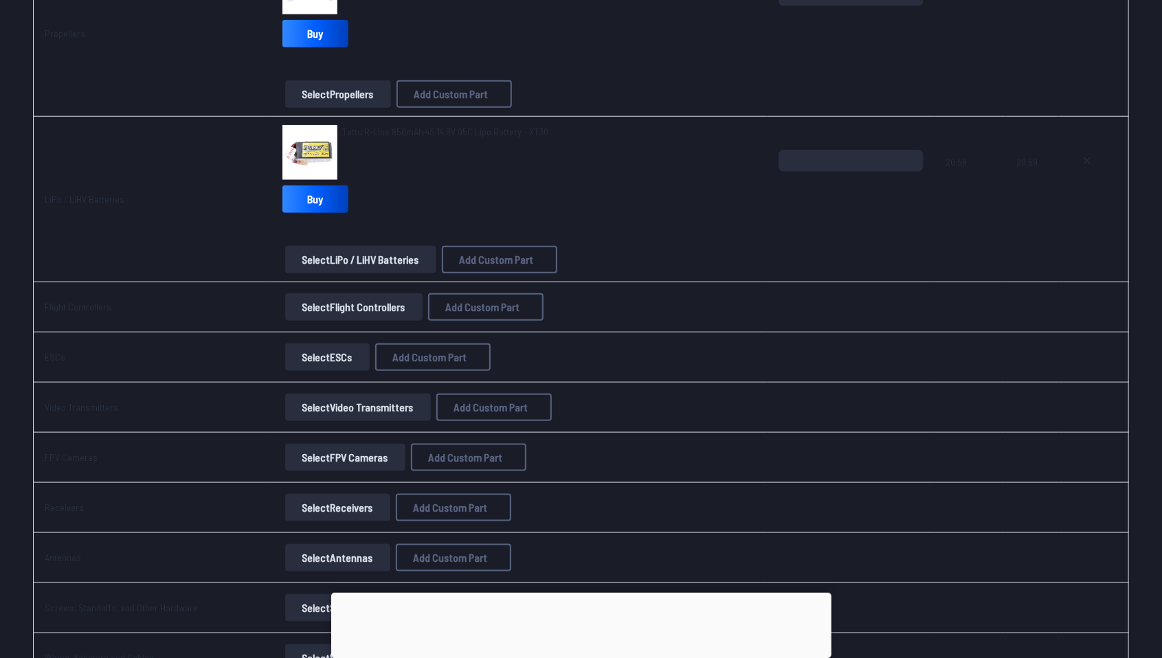
scroll to position [589, 0]
click at [328, 299] on button "Select Flight Controllers" at bounding box center [353, 307] width 137 height 27
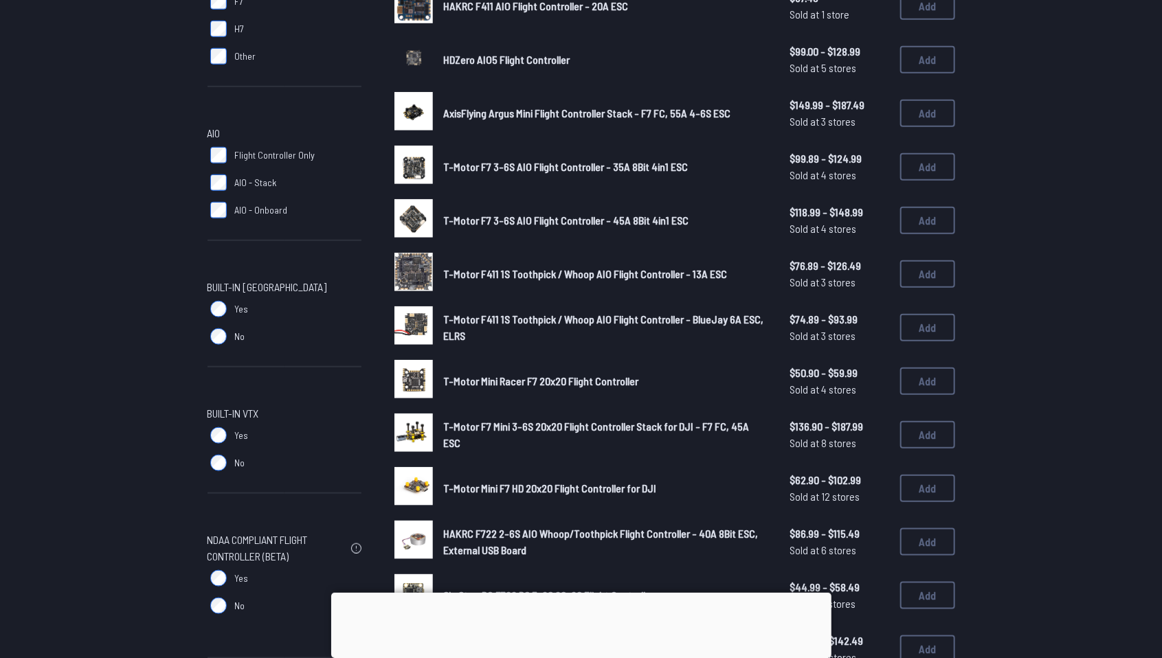
scroll to position [512, 0]
click at [690, 437] on span "T-Motor F7 Mini 3-6S 20x20 Flight Controller Stack for DJI - F7 FC, 45A ESC" at bounding box center [597, 435] width 306 height 30
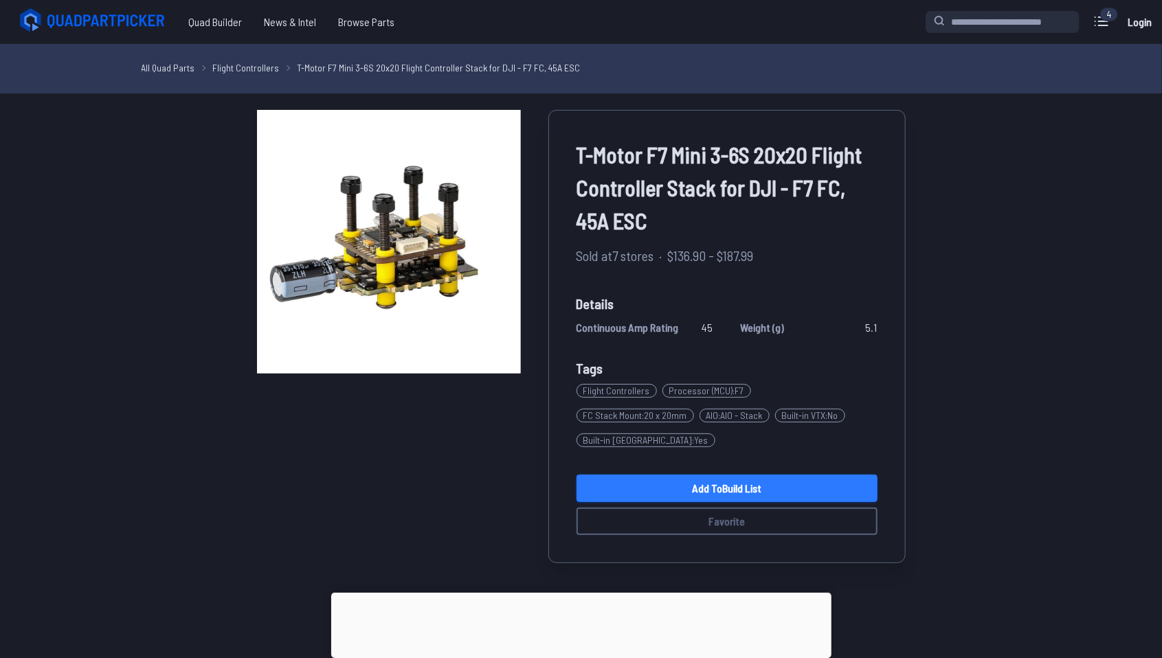
click at [690, 475] on link "Add to Build List" at bounding box center [726, 488] width 301 height 27
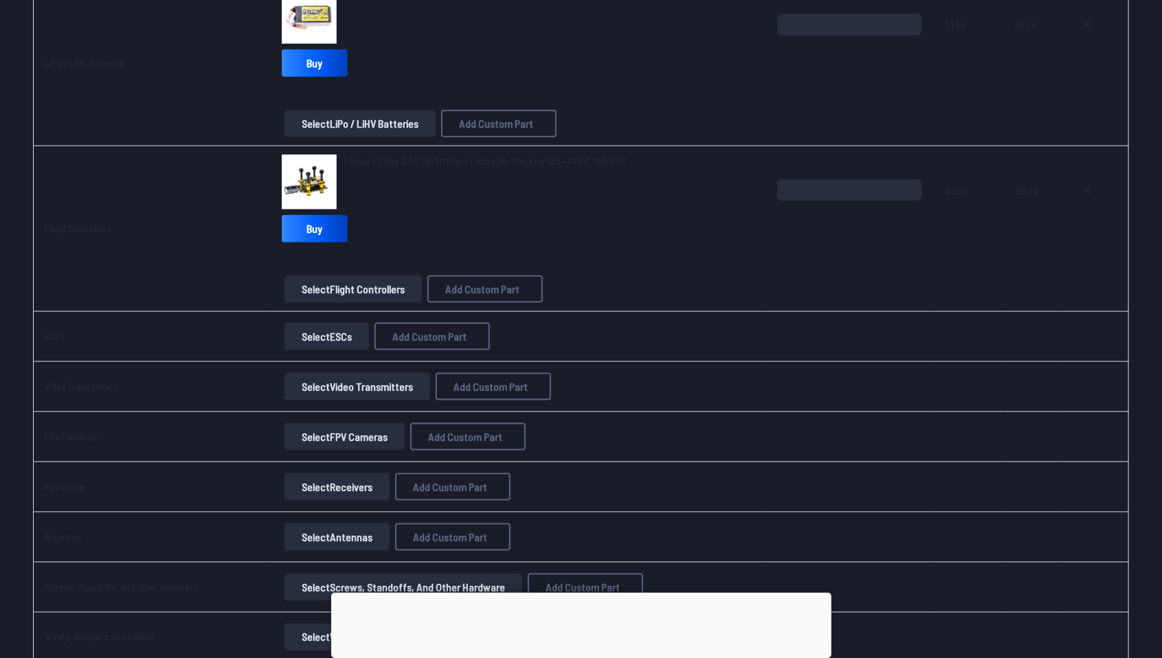
scroll to position [731, 0]
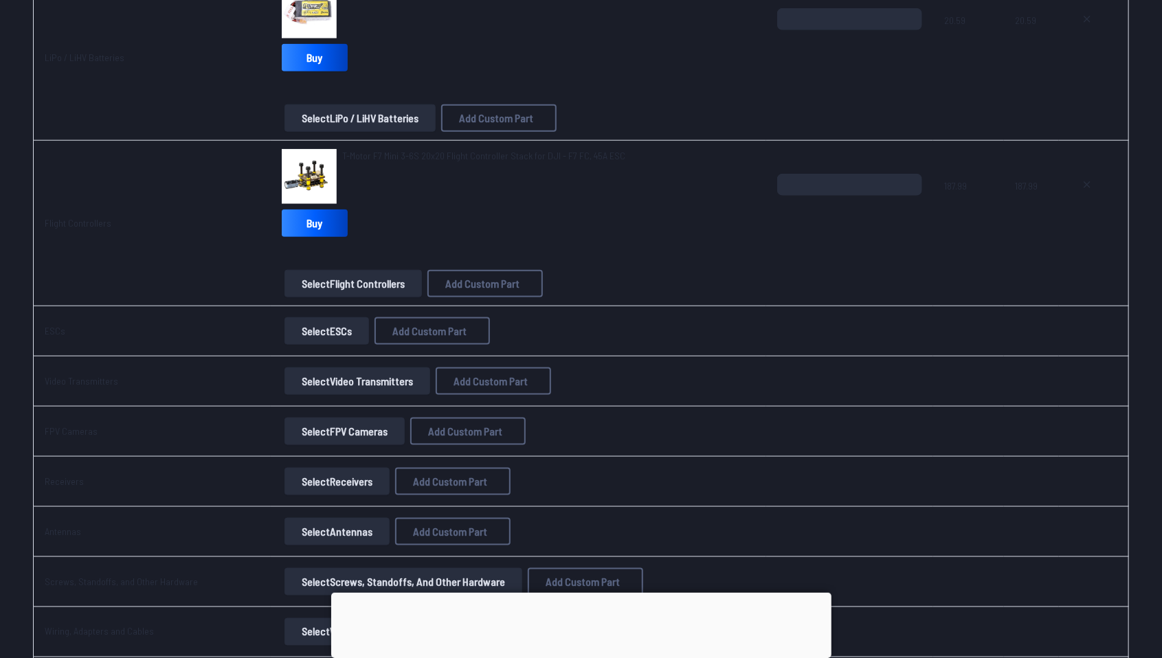
click at [402, 377] on button "Select Video Transmitters" at bounding box center [357, 381] width 146 height 27
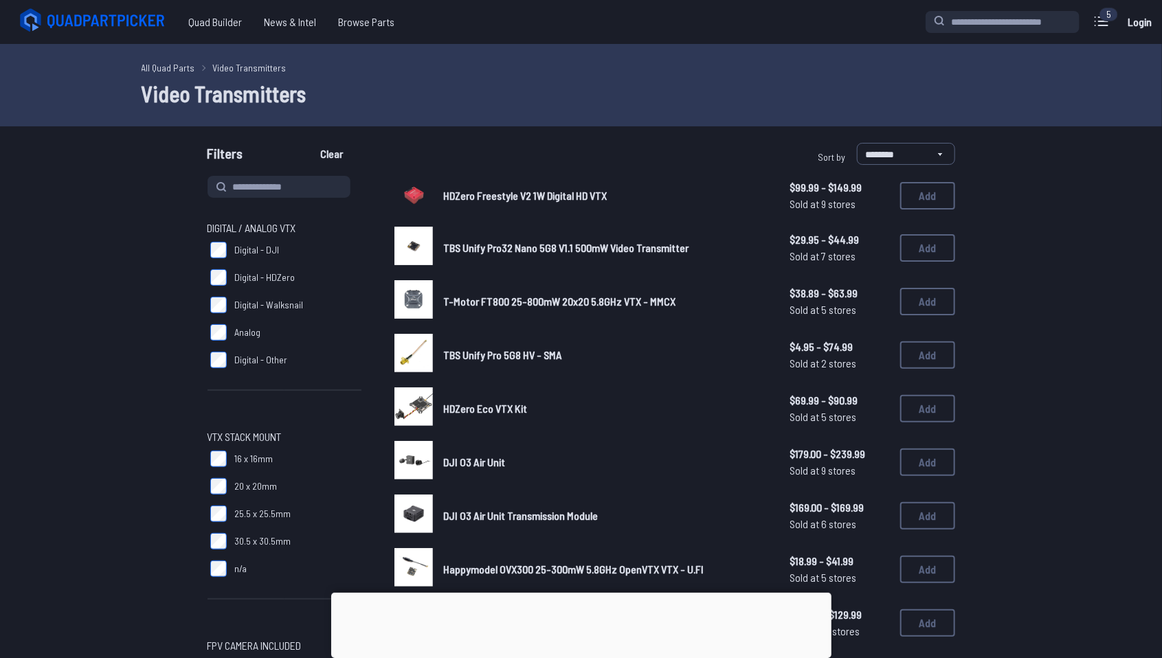
click at [264, 313] on label "Digital - Walksnail" at bounding box center [284, 304] width 154 height 27
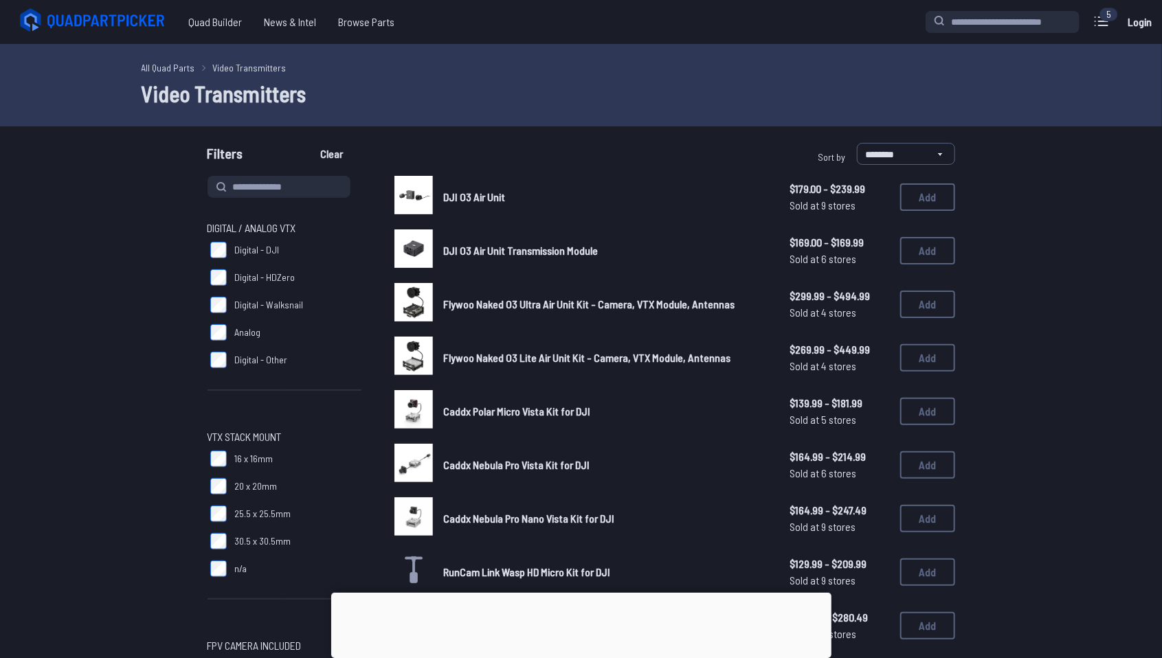
click at [424, 204] on img at bounding box center [413, 195] width 38 height 38
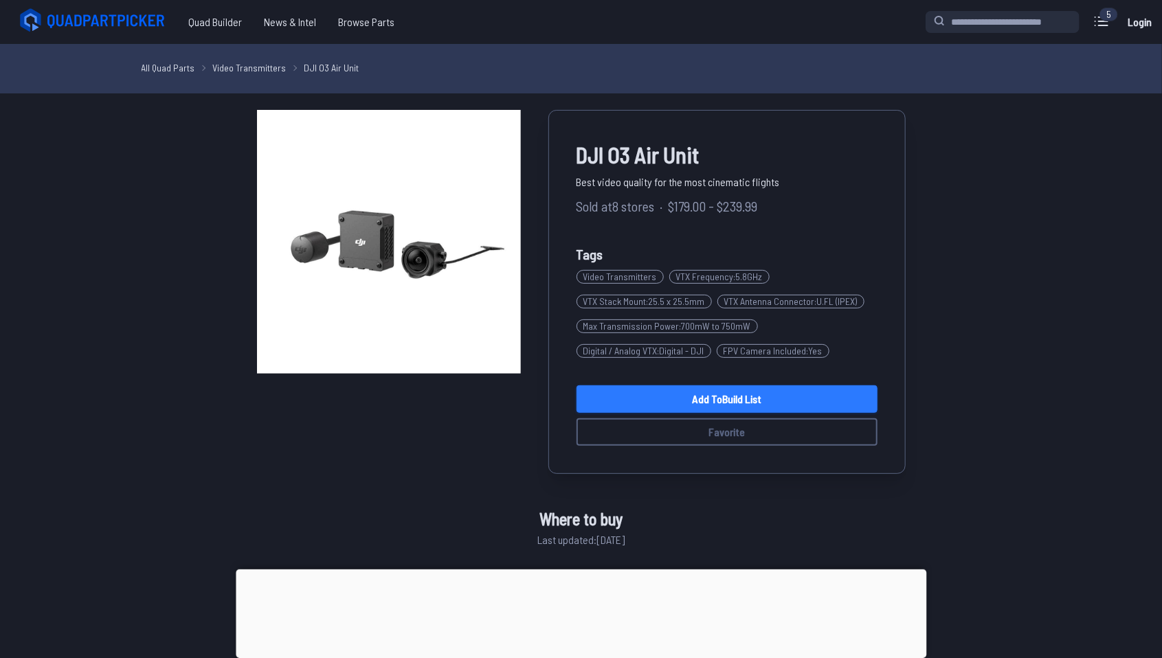
click at [727, 405] on link "Add to Build List" at bounding box center [726, 398] width 301 height 27
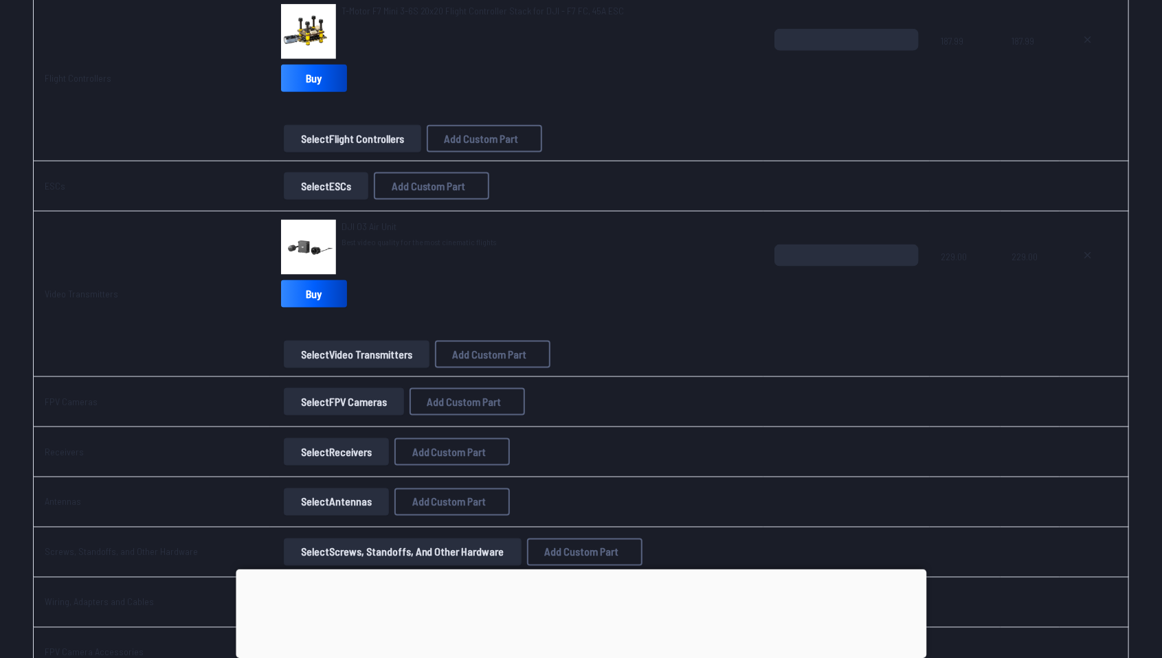
scroll to position [886, 0]
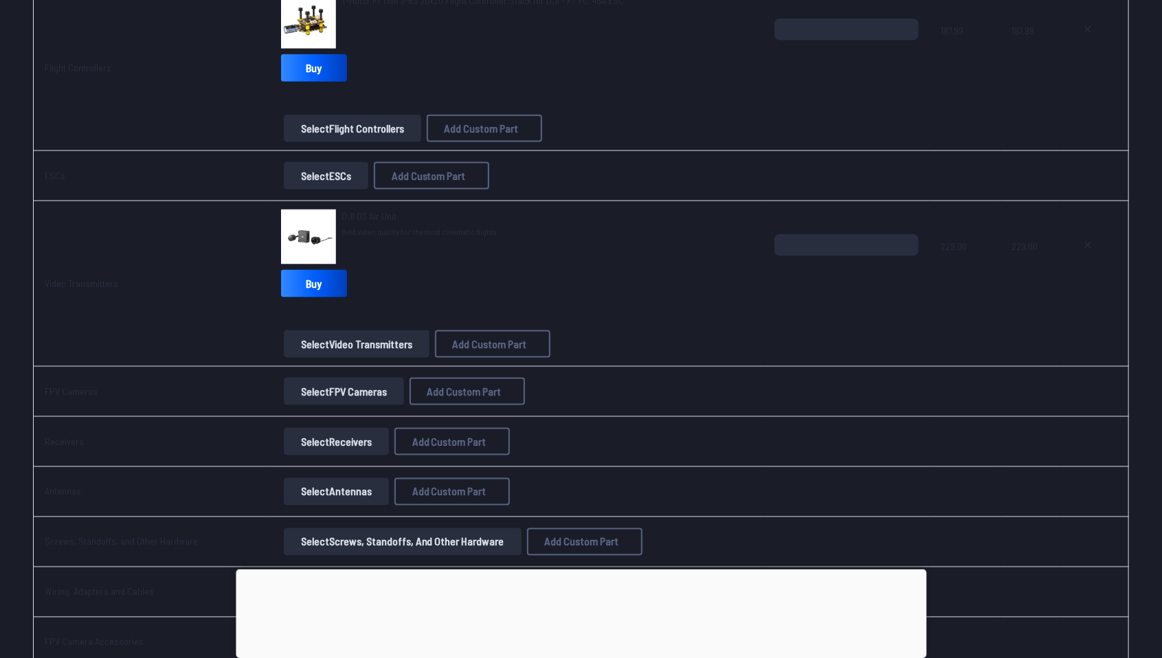
click at [330, 392] on button "Select FPV Cameras" at bounding box center [344, 391] width 120 height 27
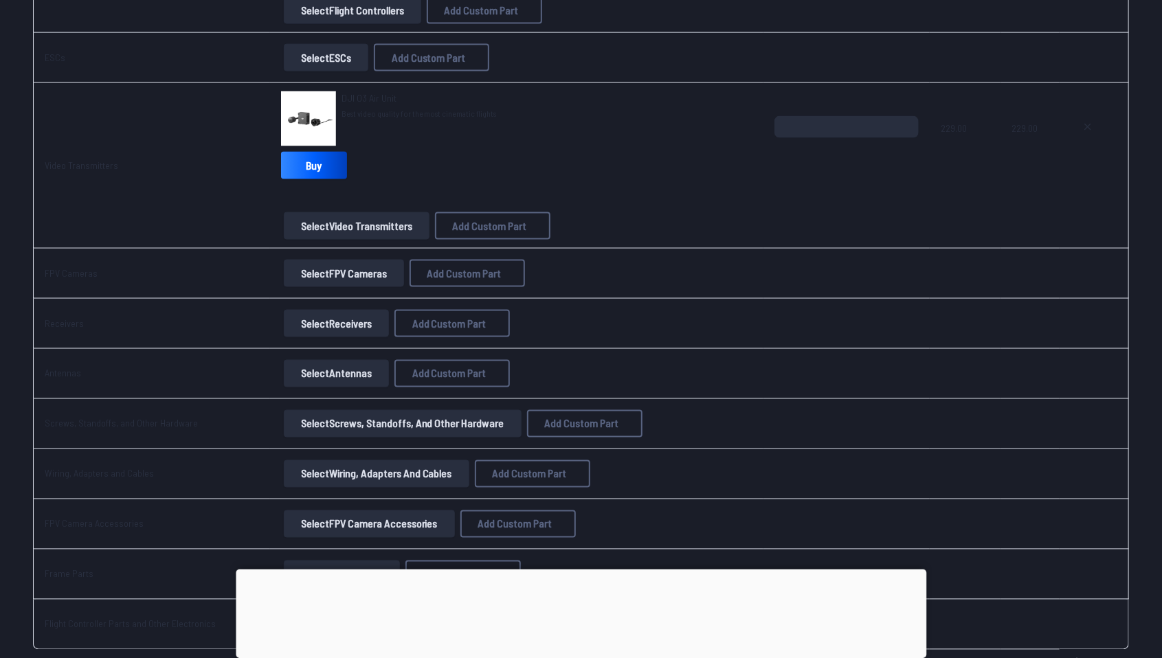
scroll to position [1018, 0]
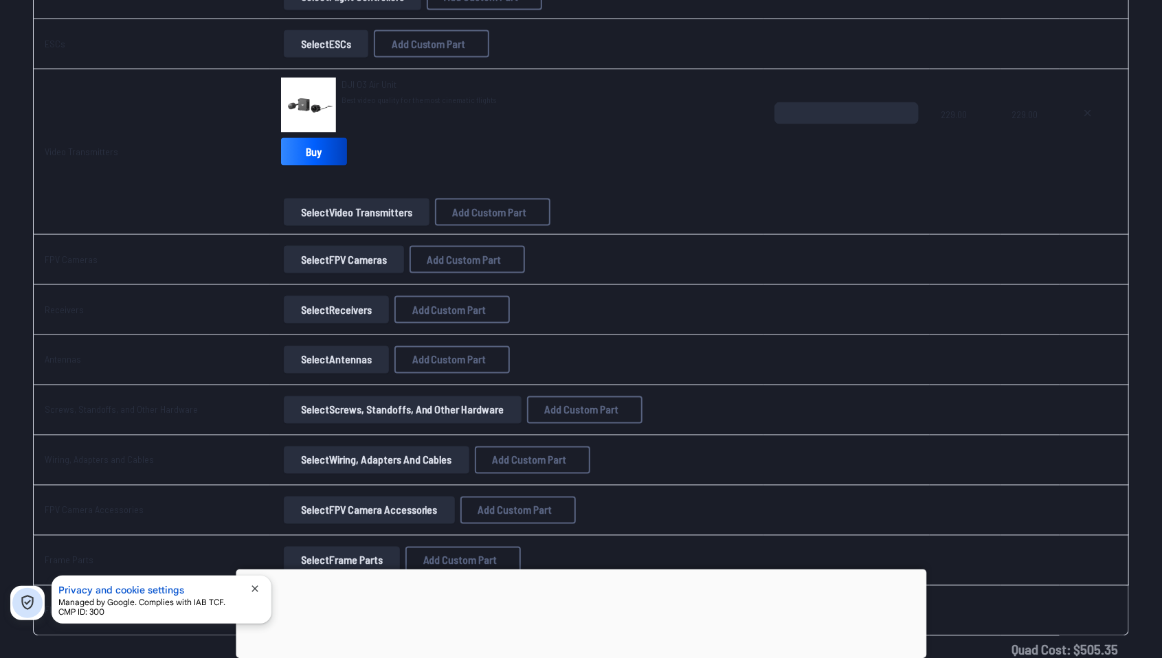
click at [371, 315] on button "Select Receivers" at bounding box center [336, 309] width 105 height 27
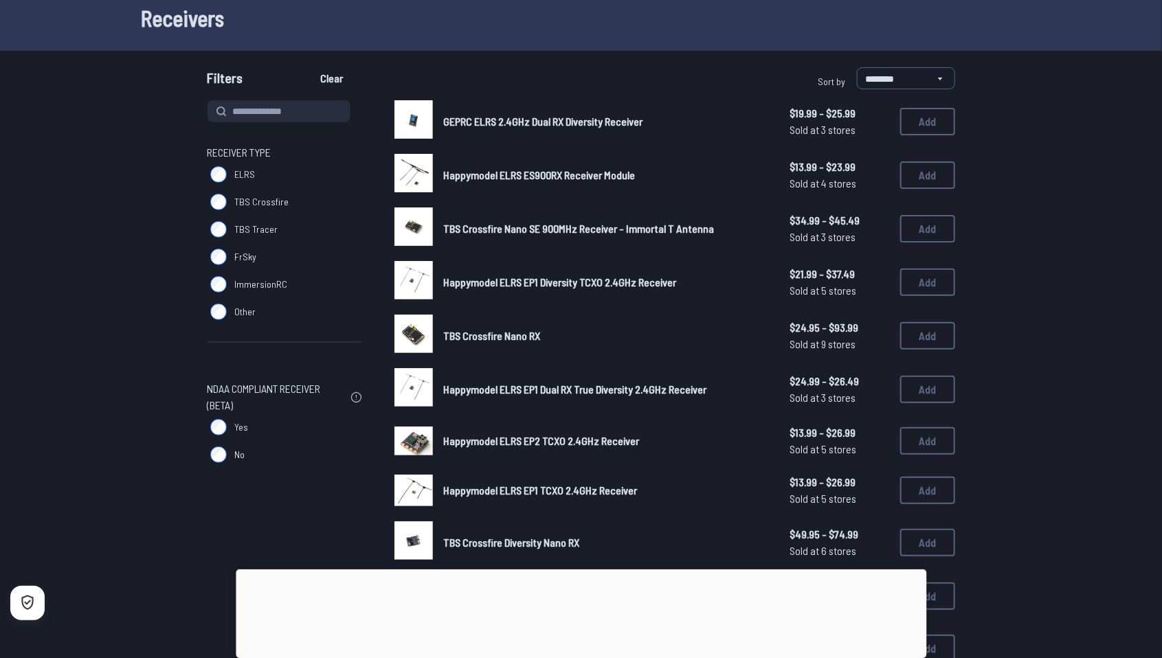
scroll to position [58, 0]
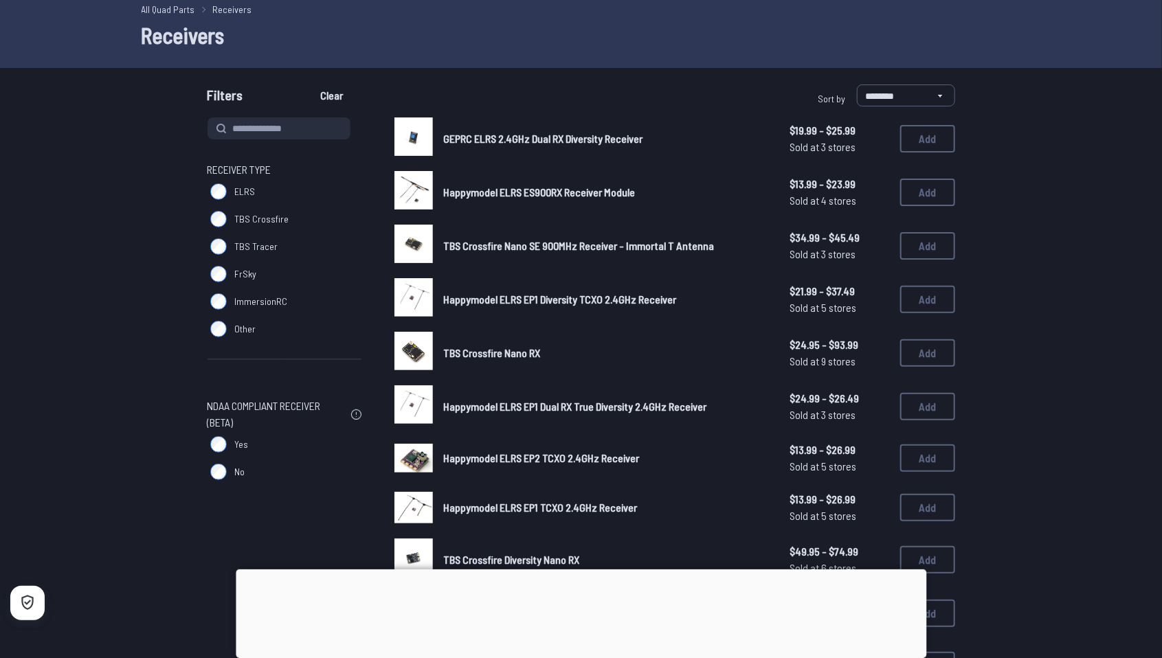
click at [420, 136] on img at bounding box center [413, 136] width 38 height 38
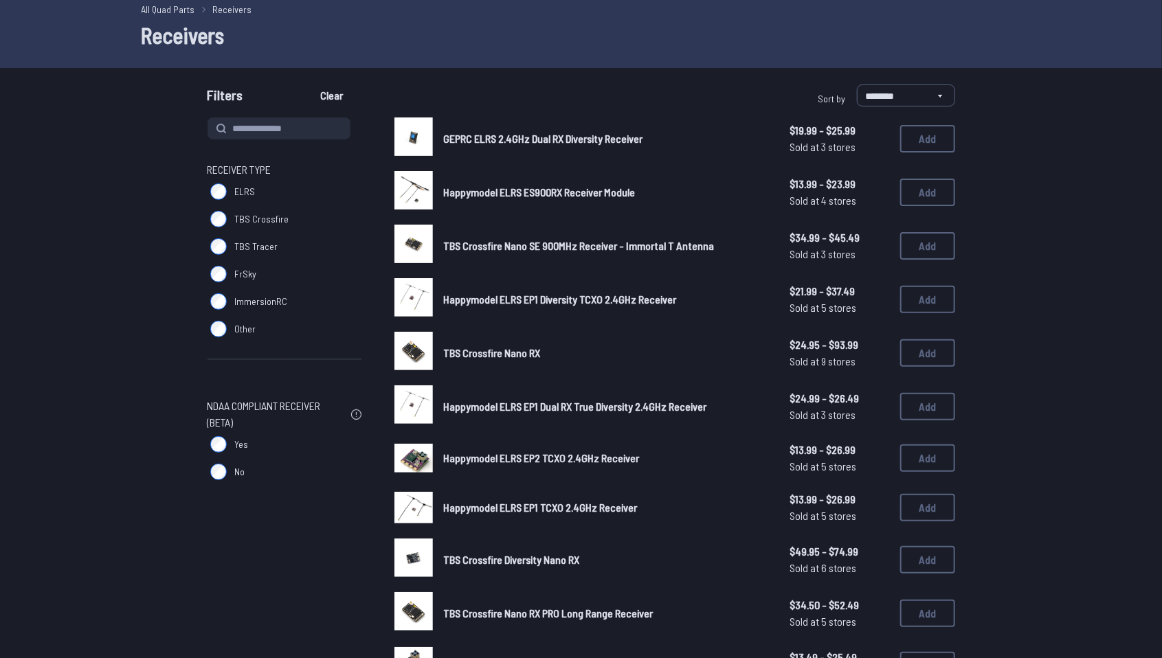
scroll to position [58, 0]
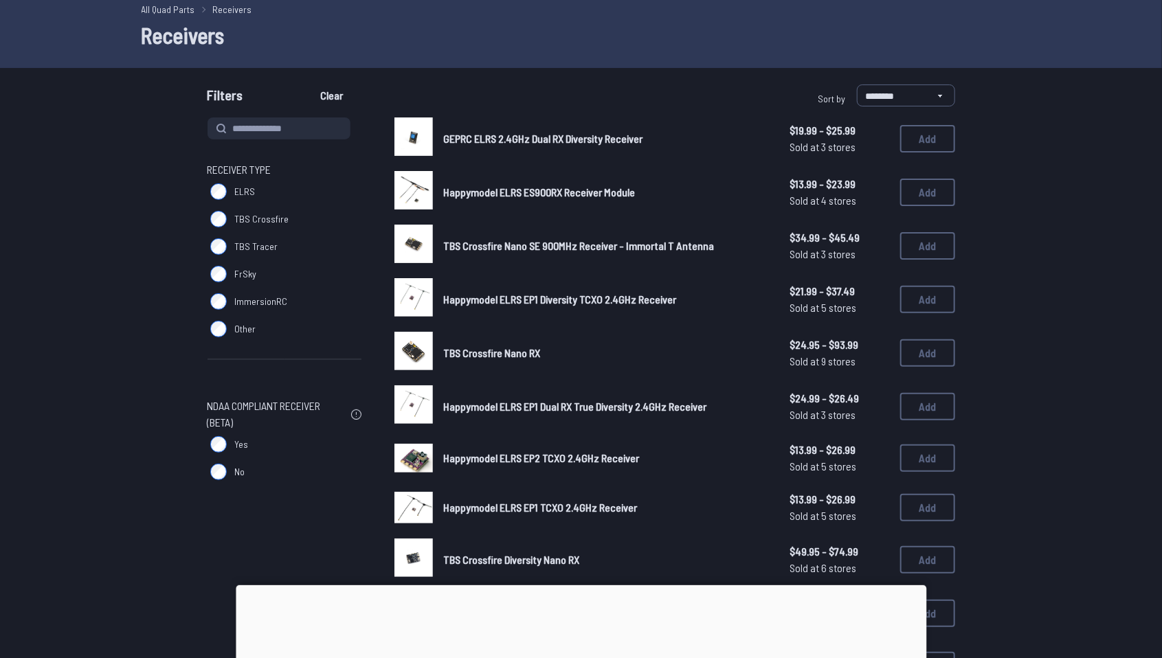
click at [490, 194] on span "Happymodel ELRS ES900RX Receiver Module" at bounding box center [540, 192] width 192 height 13
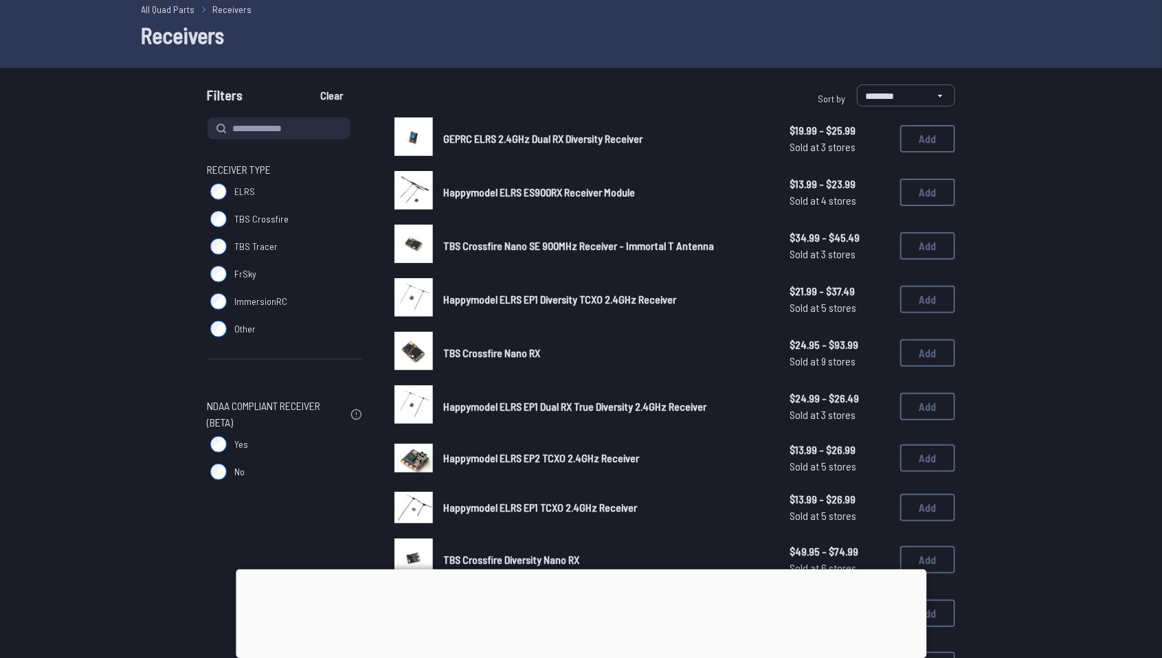
scroll to position [14, 0]
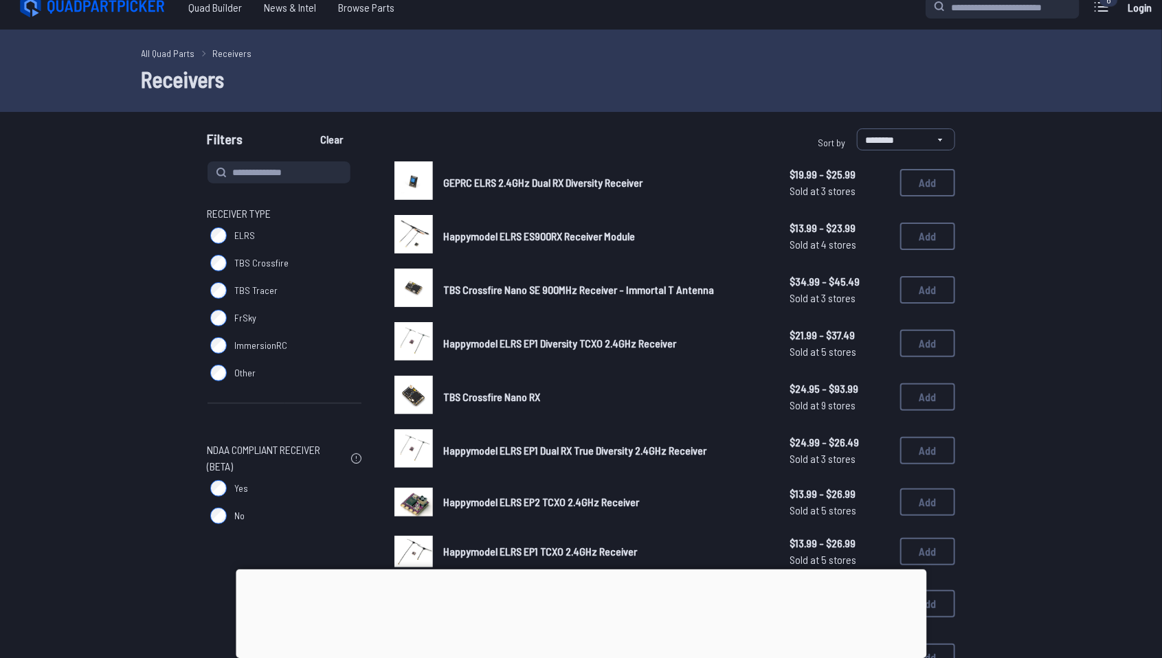
scroll to position [58, 0]
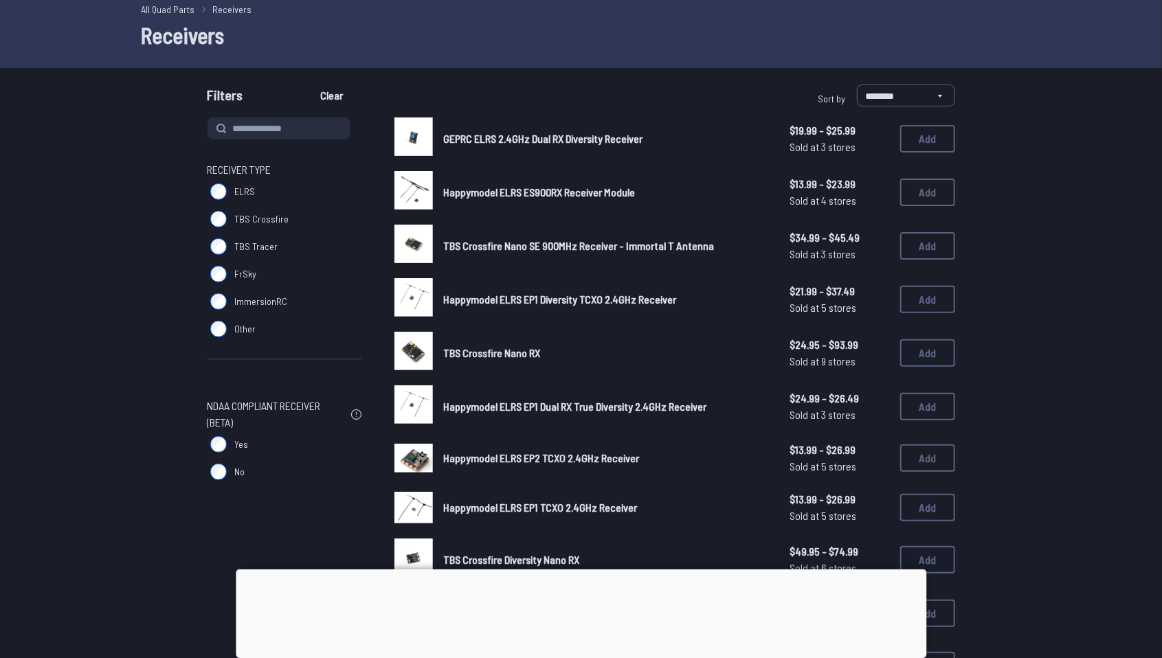
click at [446, 302] on span "Happymodel ELRS EP1 Diversity TCXO 2.4GHz Receiver" at bounding box center [560, 299] width 233 height 13
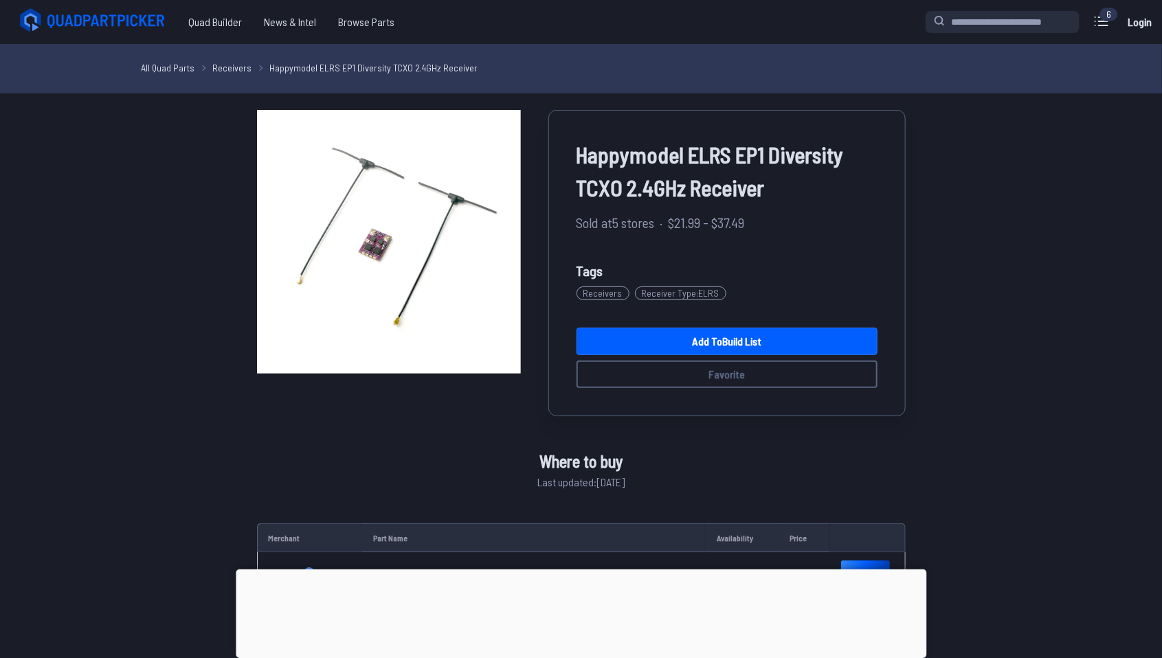
scroll to position [58, 0]
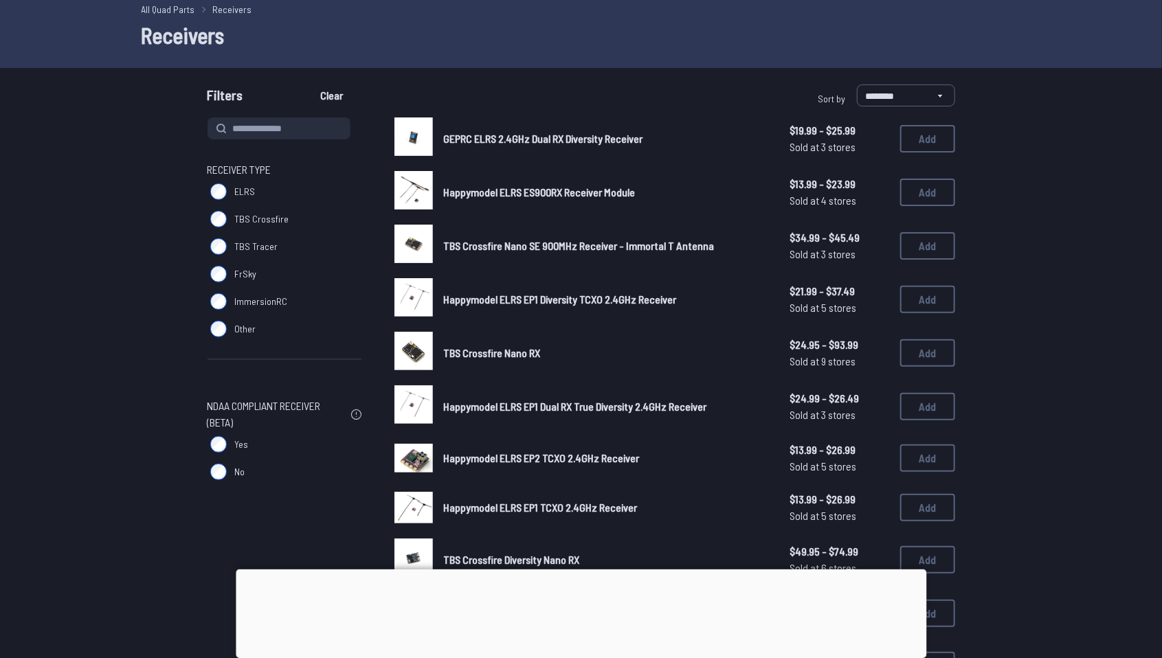
click at [570, 144] on span "GEPRC ELRS 2.4GHz Dual RX Diversity Receiver" at bounding box center [543, 138] width 199 height 13
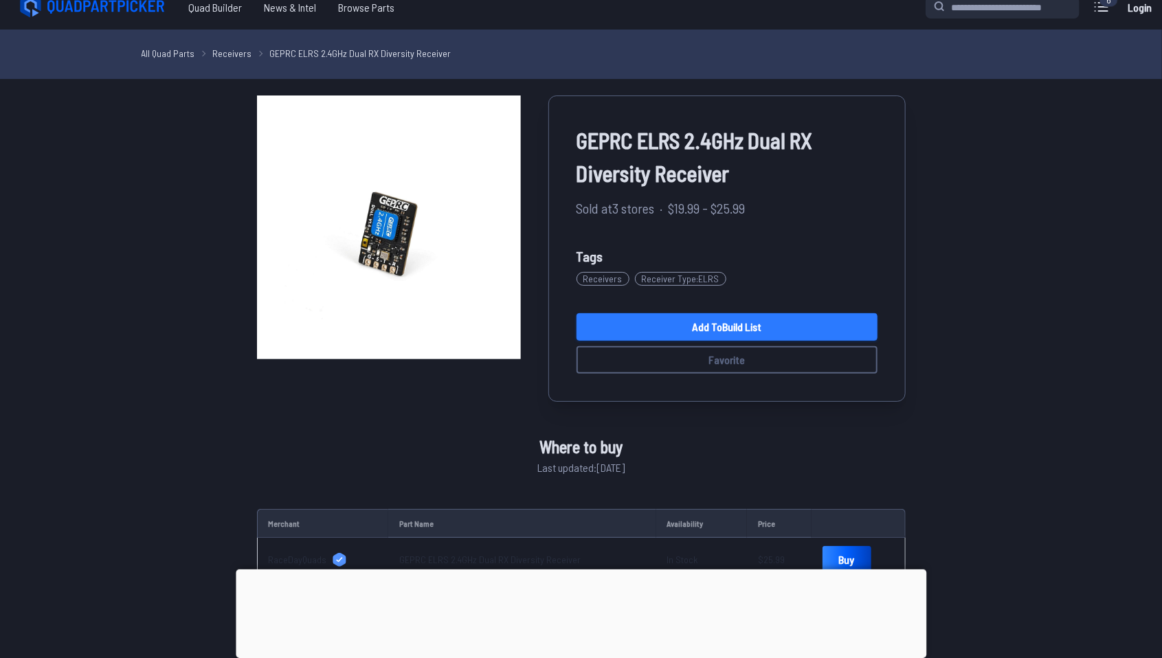
click at [721, 325] on link "Add to Build List" at bounding box center [726, 326] width 301 height 27
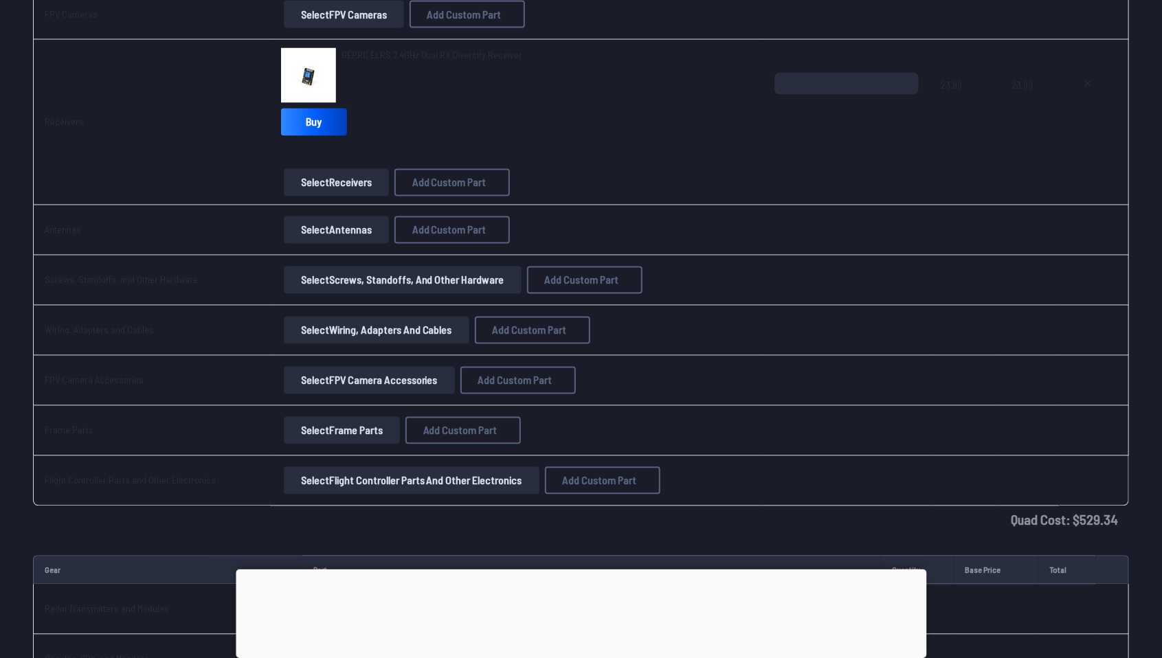
scroll to position [1354, 0]
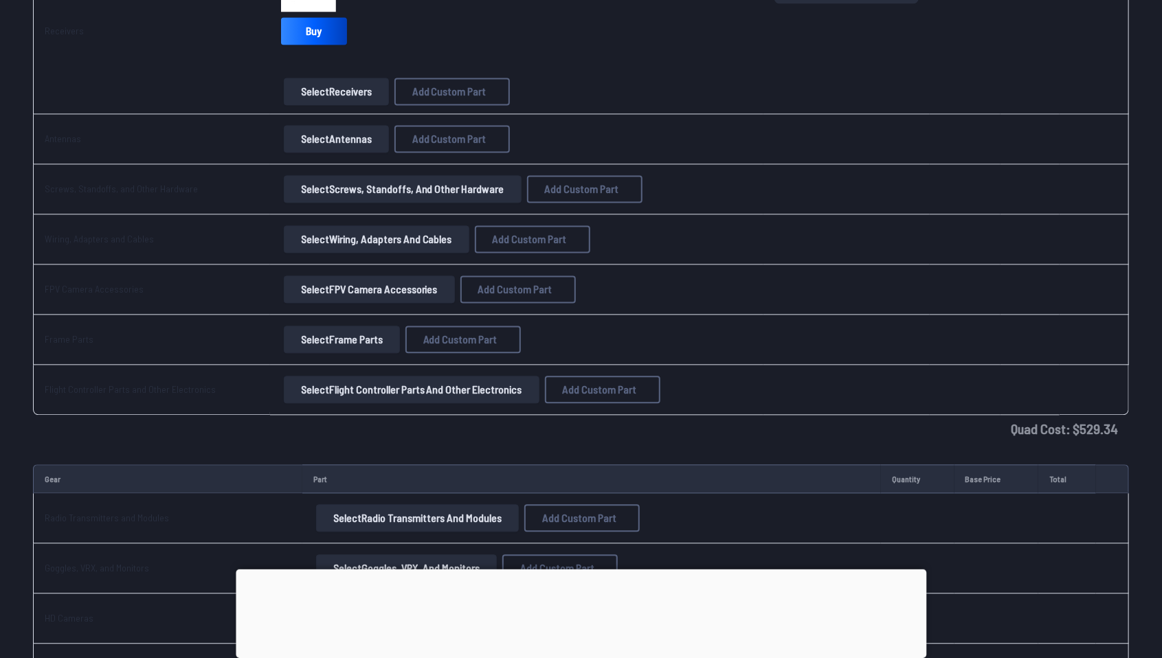
click at [319, 133] on button "Select Antennas" at bounding box center [336, 139] width 105 height 27
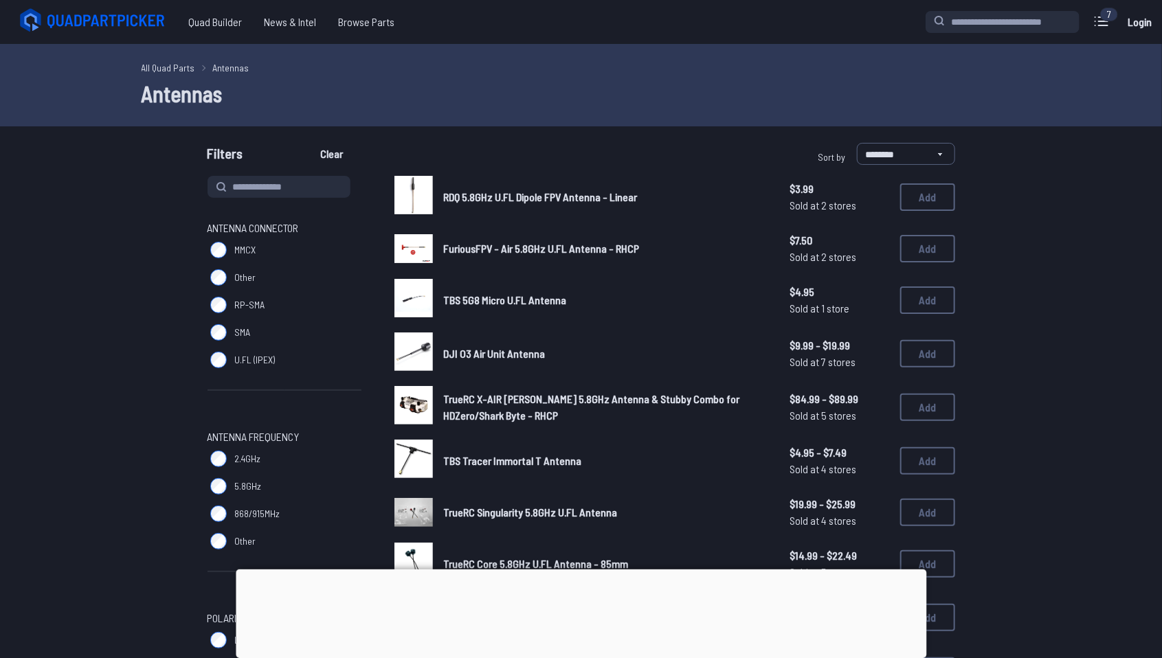
scroll to position [44, 0]
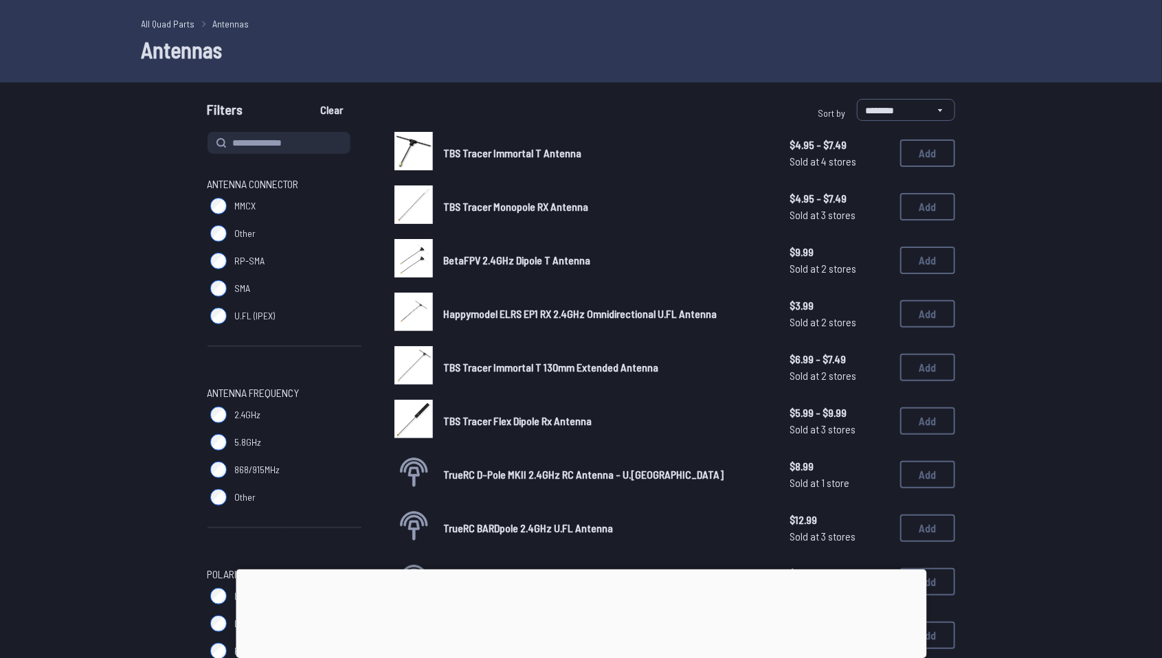
click at [535, 155] on span "TBS Tracer Immortal T Antenna" at bounding box center [513, 152] width 138 height 13
click at [541, 153] on span "TBS Tracer Immortal T Antenna" at bounding box center [513, 152] width 138 height 13
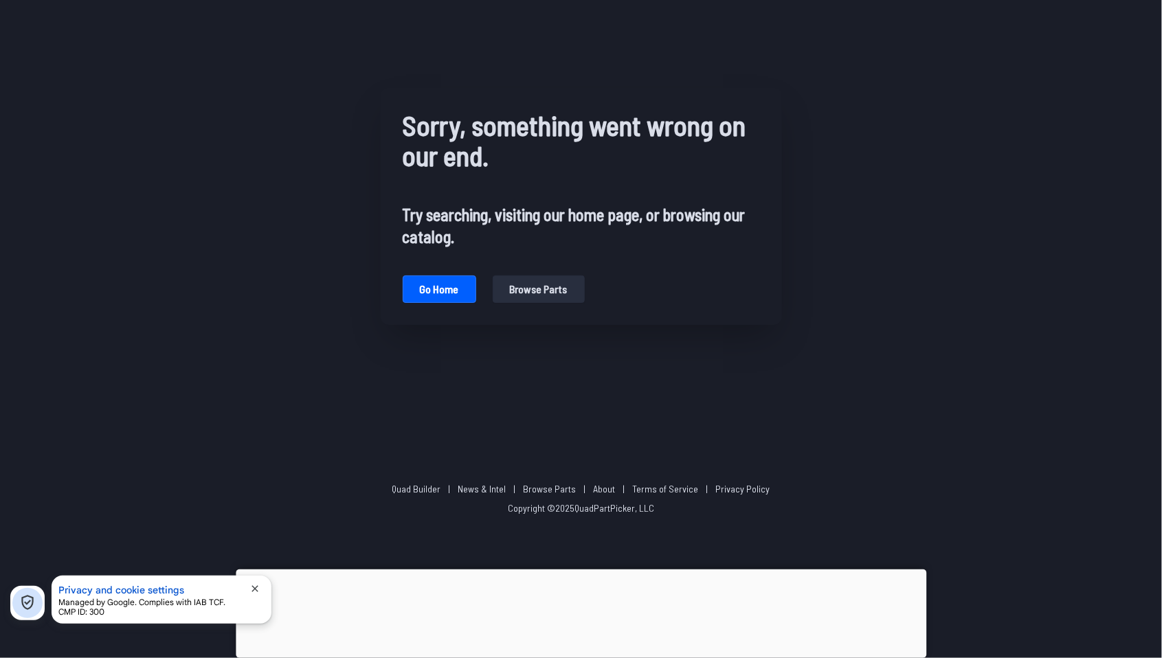
scroll to position [44, 0]
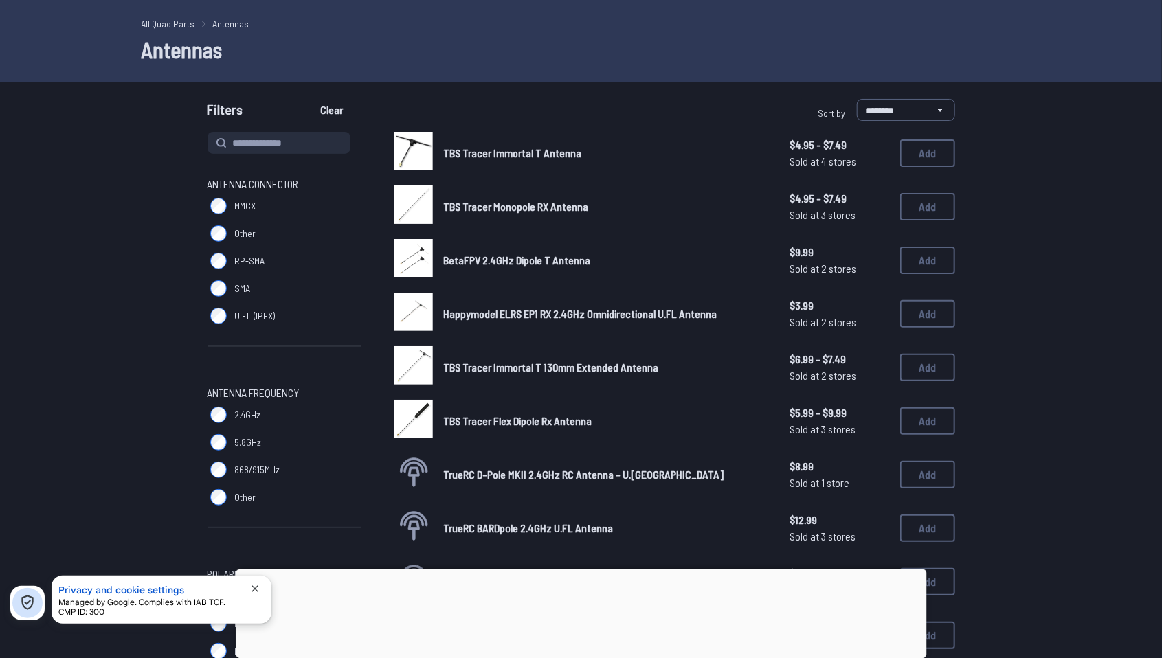
click at [530, 209] on span "TBS Tracer Monopole RX Antenna" at bounding box center [516, 206] width 145 height 13
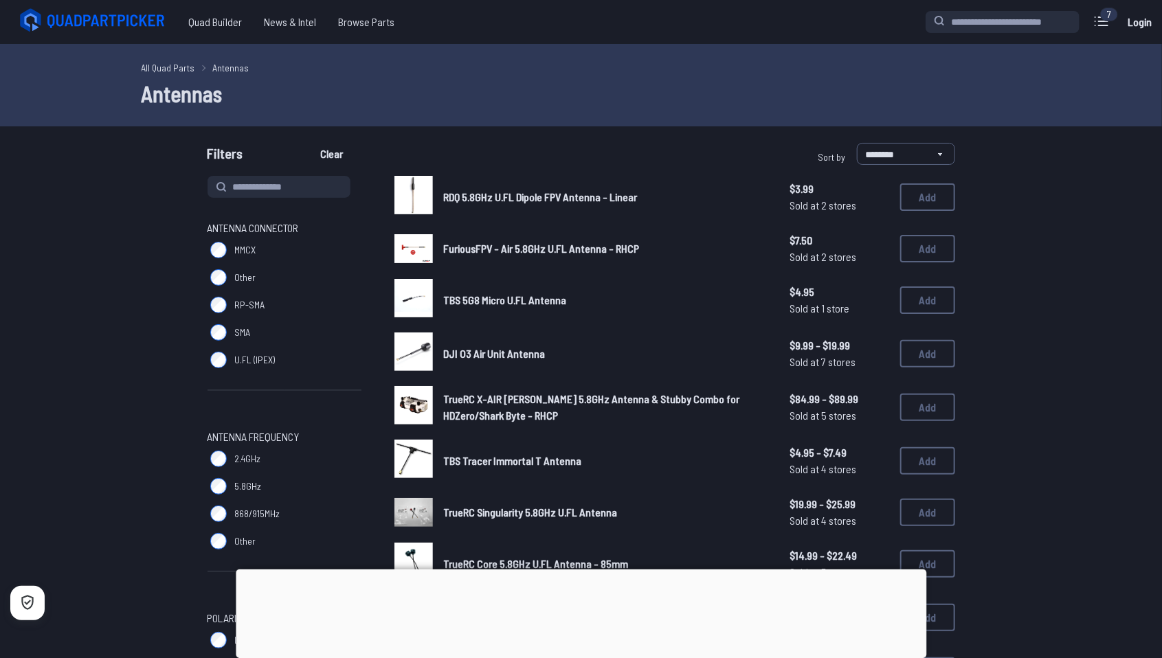
scroll to position [44, 0]
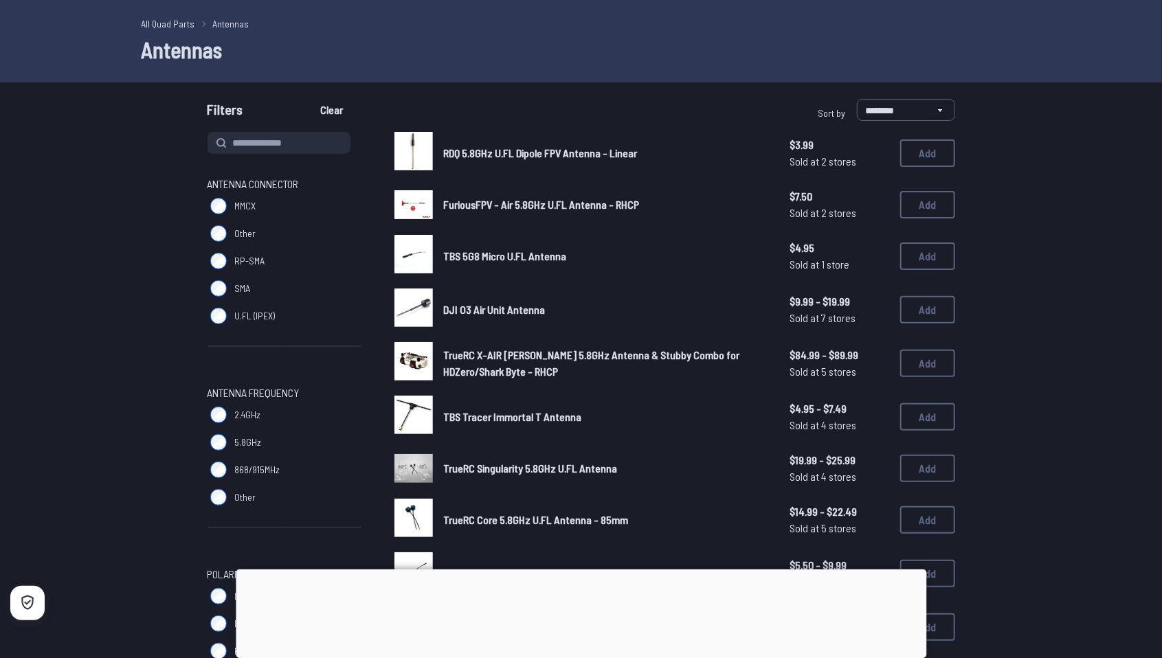
click at [252, 327] on label "U.FL (IPEX)" at bounding box center [284, 315] width 154 height 27
click at [256, 323] on label "U.FL (IPEX)" at bounding box center [284, 315] width 154 height 27
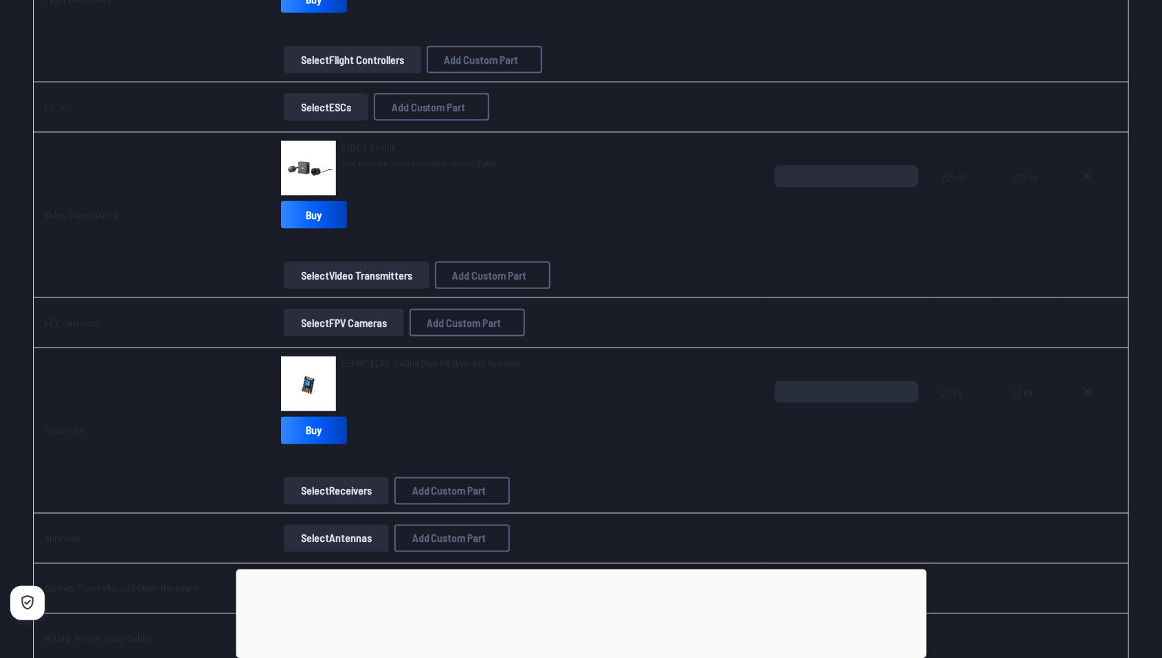
scroll to position [999, 0]
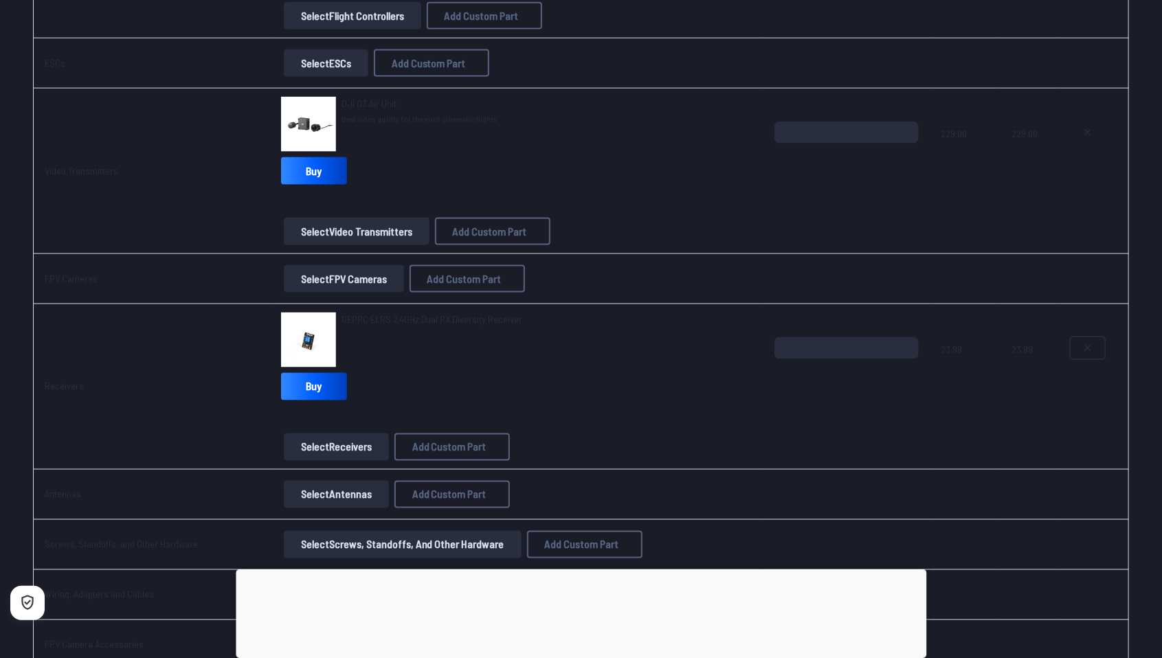
click at [1101, 347] on button at bounding box center [1087, 348] width 34 height 22
type textarea "**********"
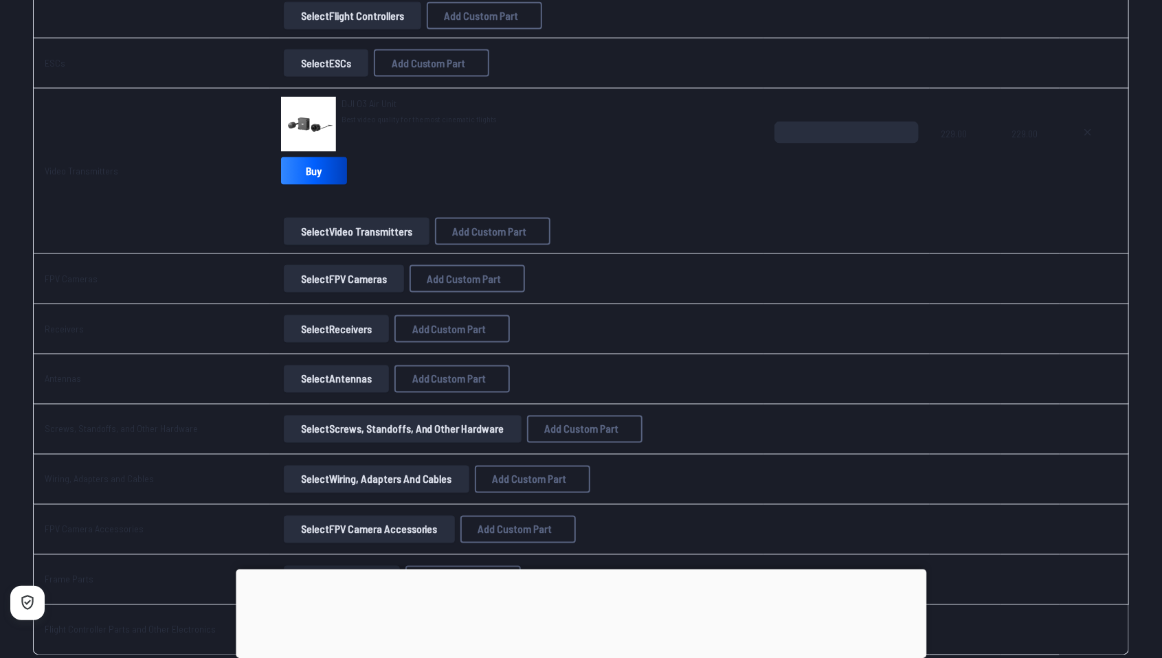
click at [319, 334] on button "Select Receivers" at bounding box center [336, 328] width 105 height 27
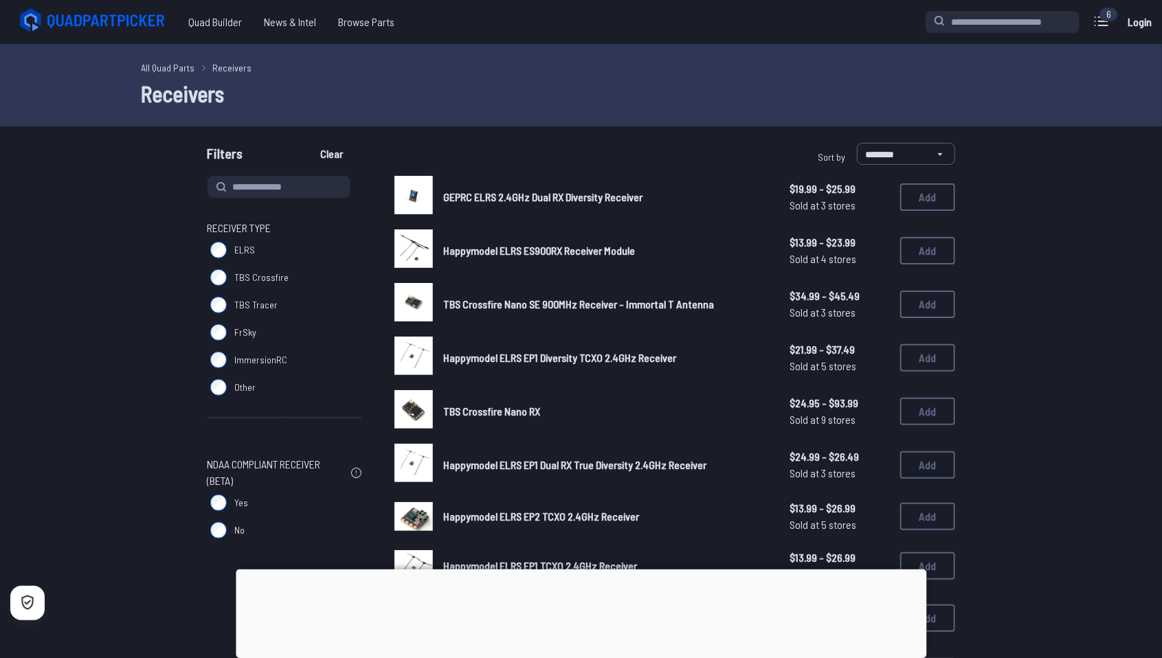
click at [546, 254] on span "Happymodel ELRS ES900RX Receiver Module" at bounding box center [540, 250] width 192 height 13
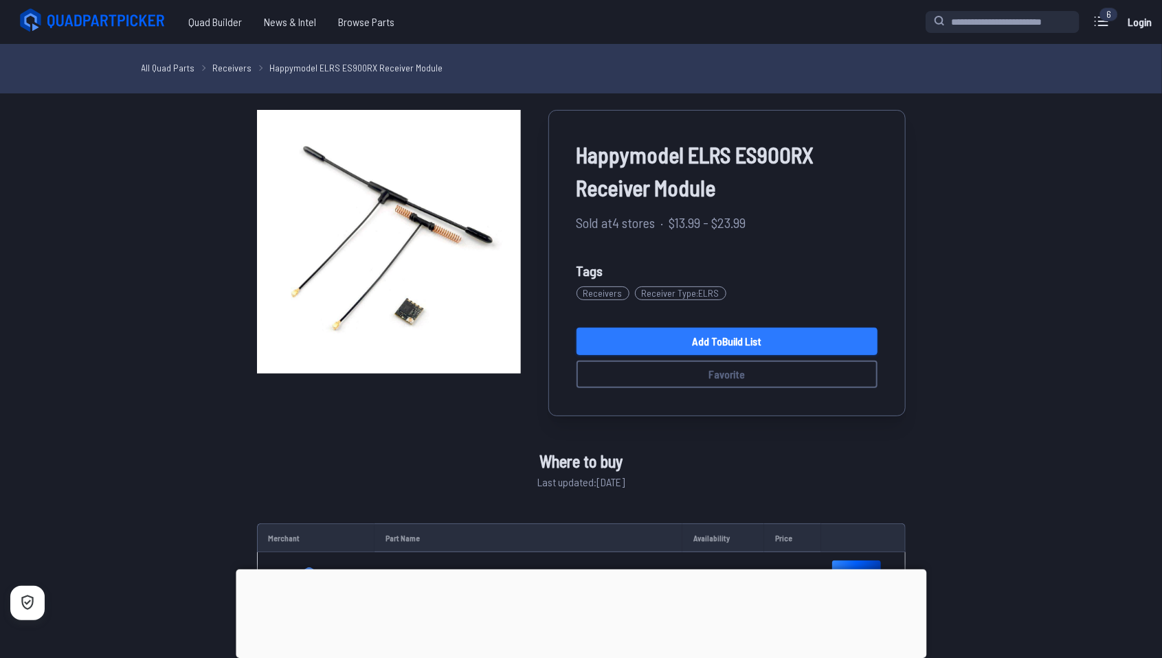
click at [743, 342] on link "Add to Build List" at bounding box center [726, 341] width 301 height 27
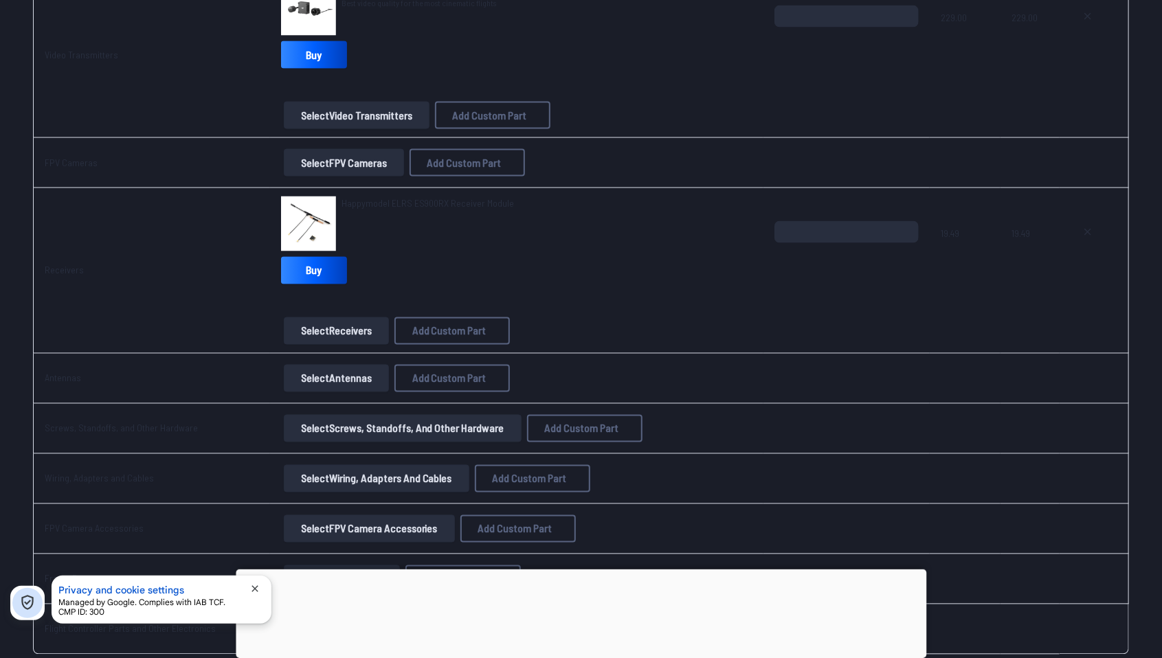
scroll to position [1156, 0]
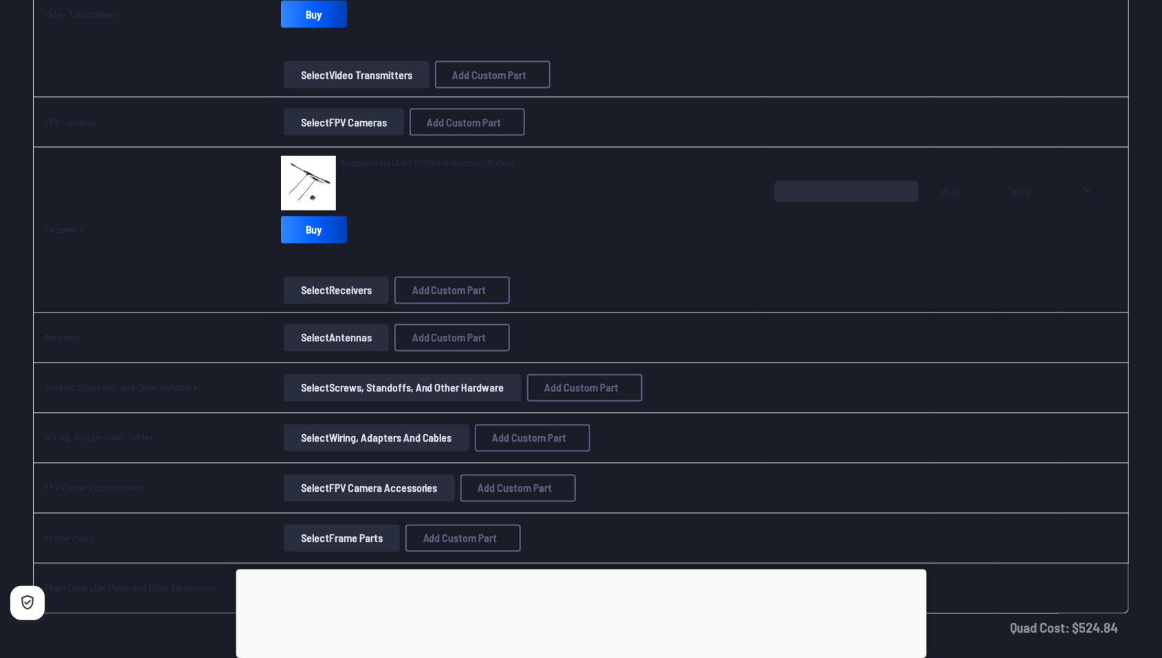
click at [422, 384] on button "Select Screws, Standoffs, and Other Hardware" at bounding box center [403, 387] width 238 height 27
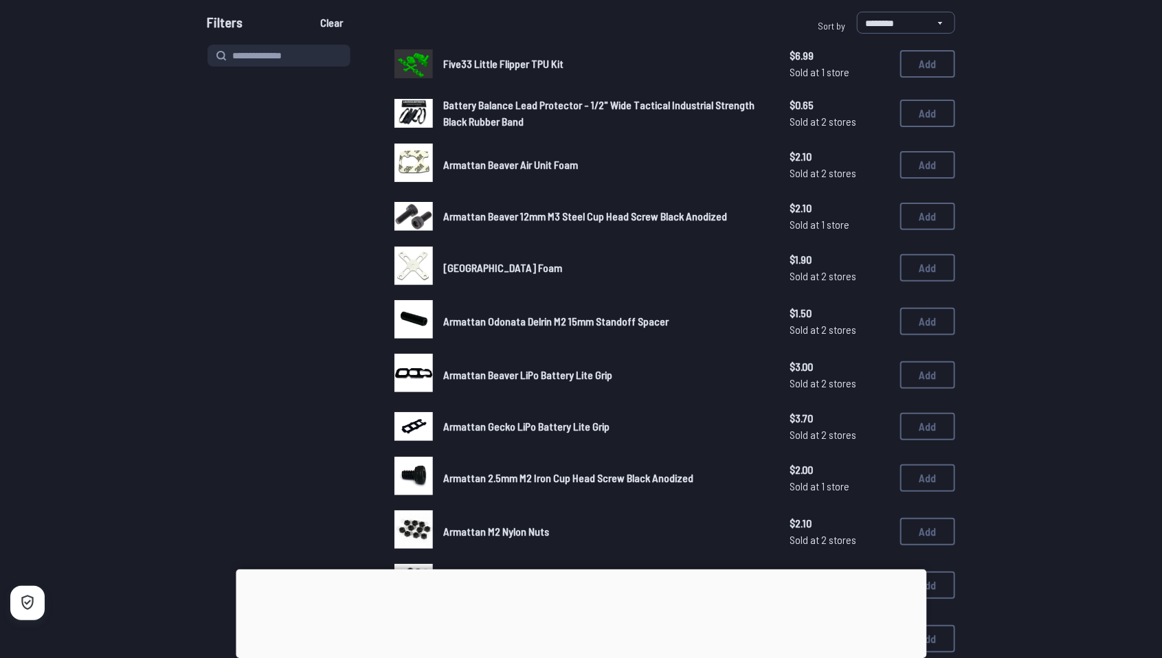
scroll to position [71, 0]
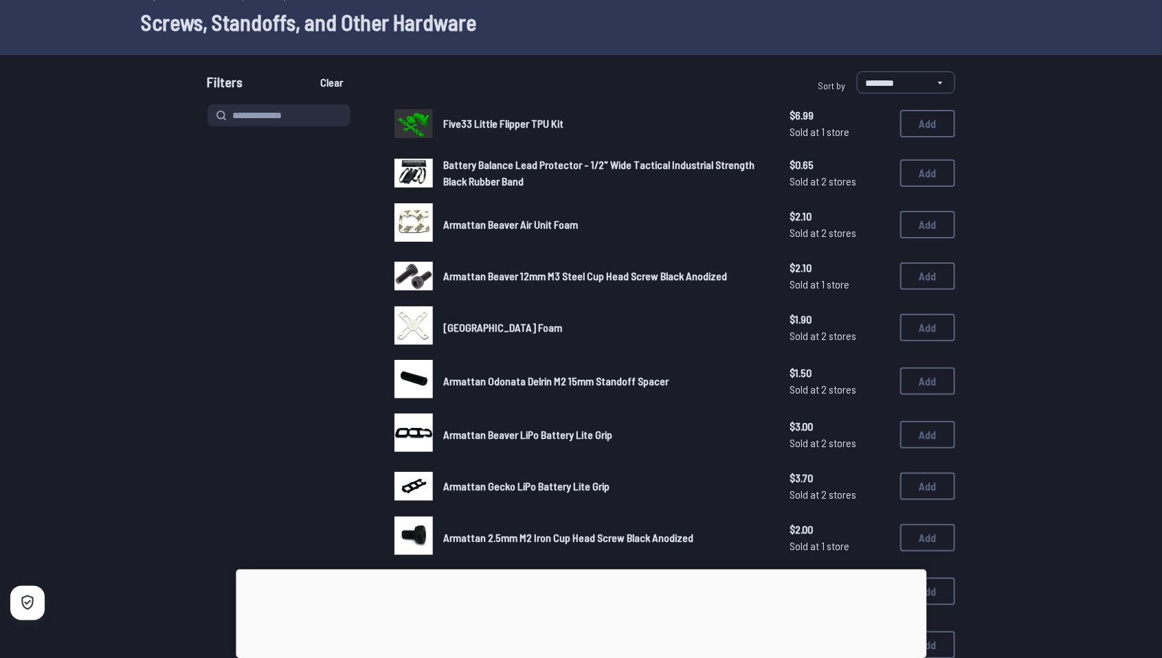
click at [547, 127] on span "Five33 Little Flipper TPU Kit" at bounding box center [504, 123] width 120 height 13
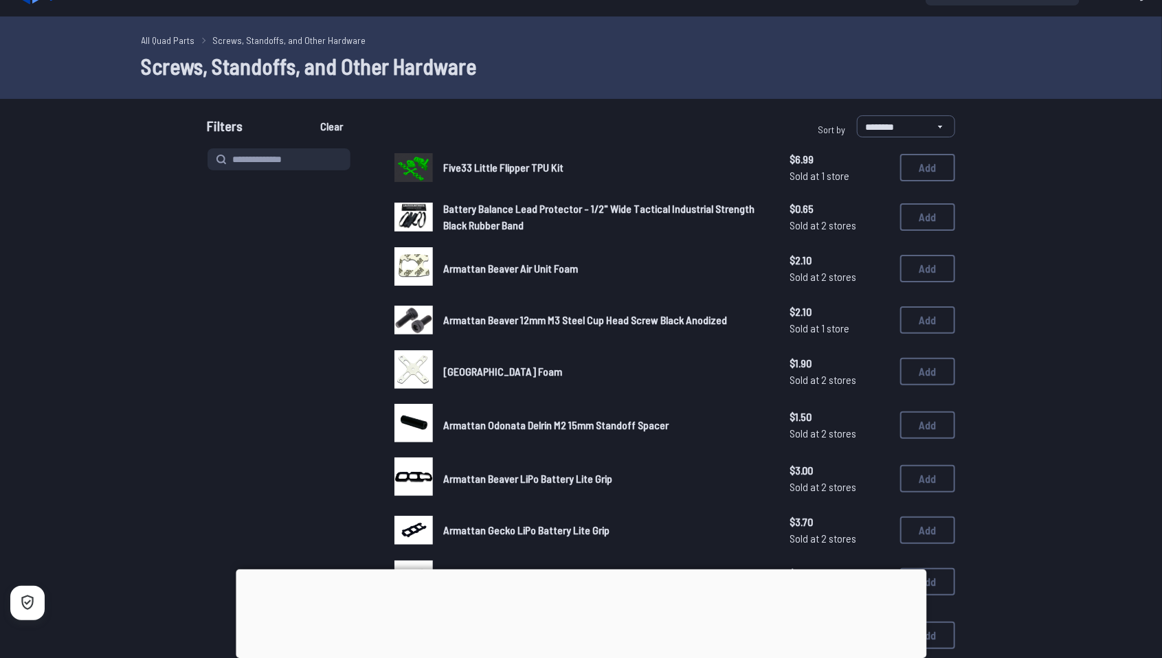
scroll to position [71, 0]
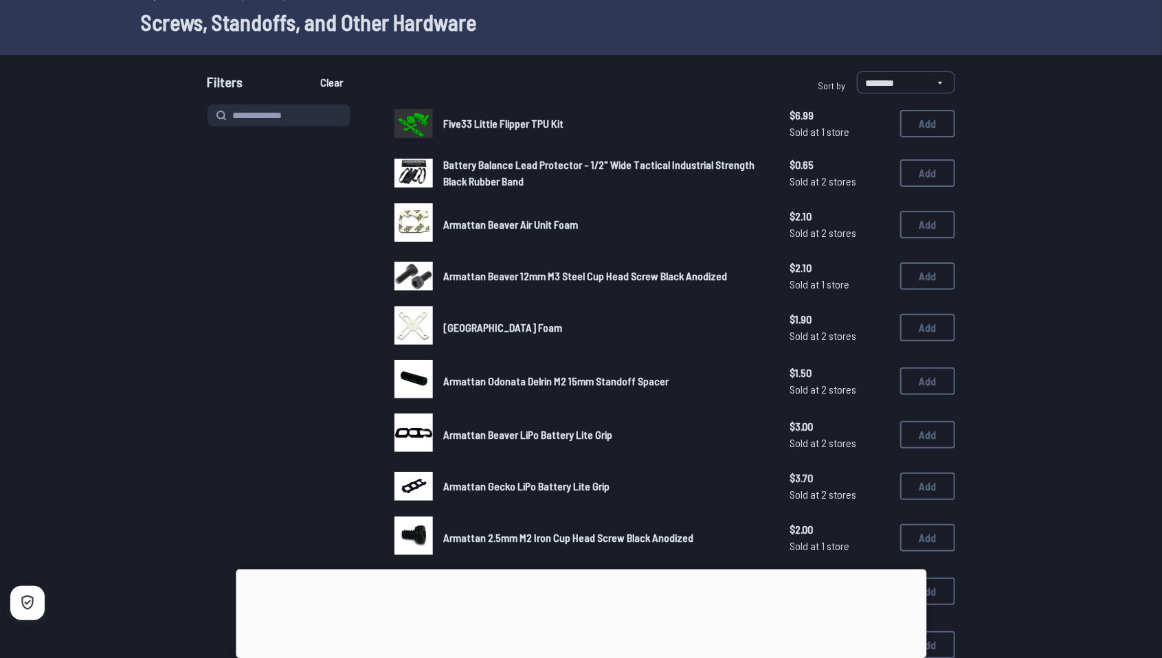
click at [418, 187] on img at bounding box center [413, 173] width 38 height 29
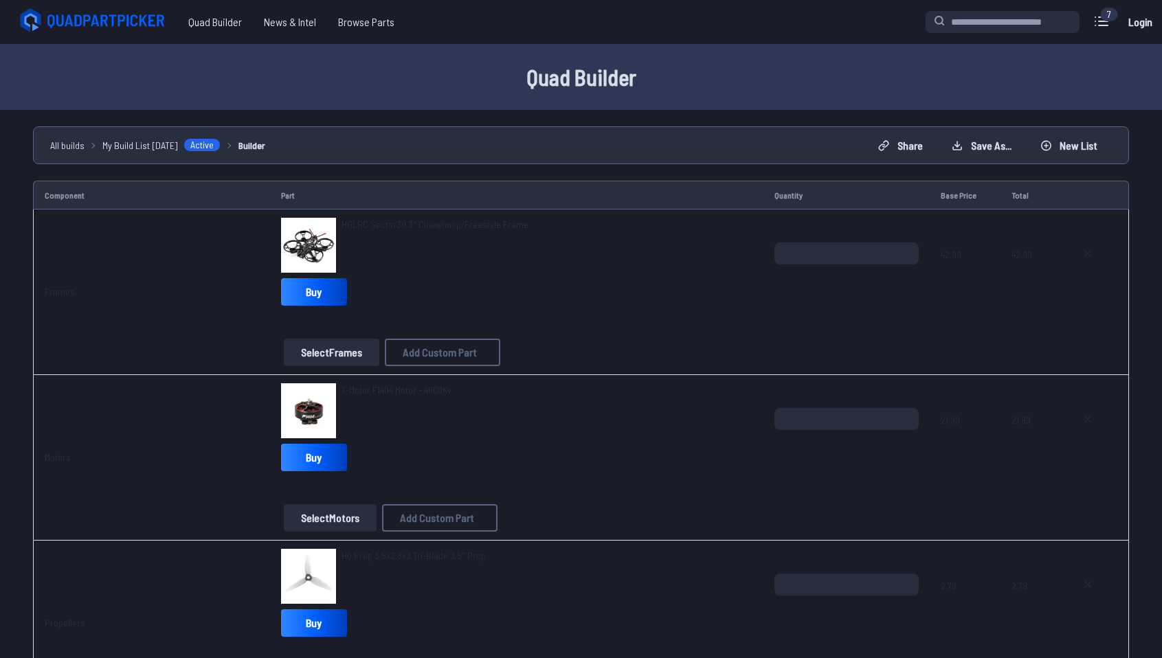
scroll to position [1156, 0]
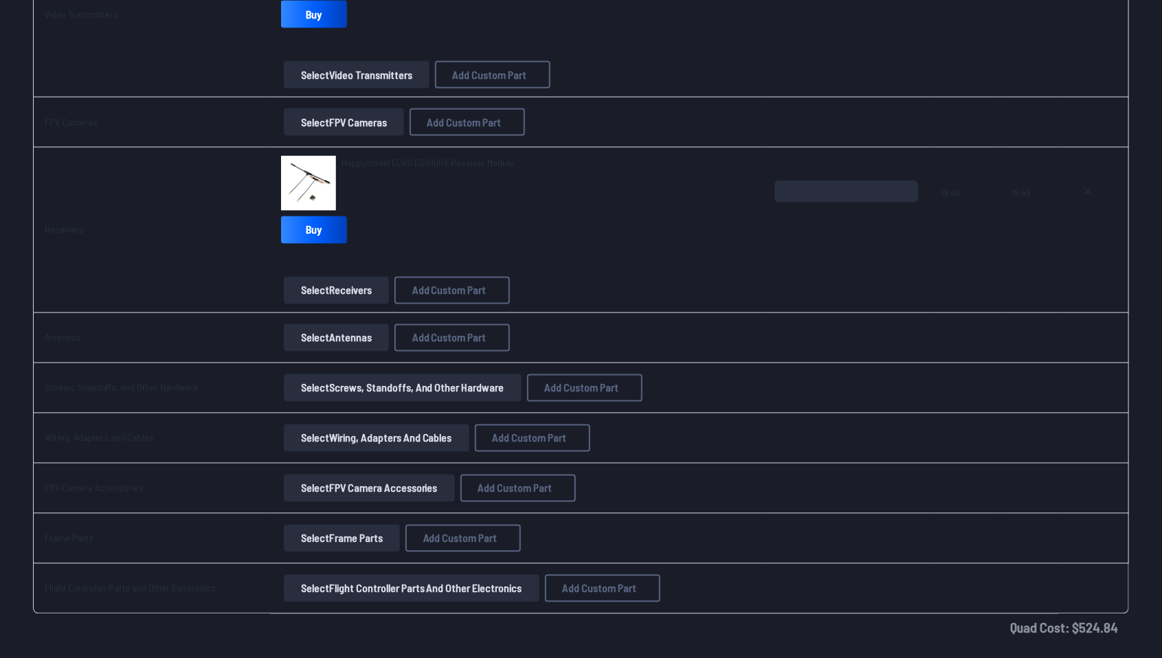
click at [348, 434] on button "Select Wiring, Adapters and Cables" at bounding box center [377, 438] width 186 height 27
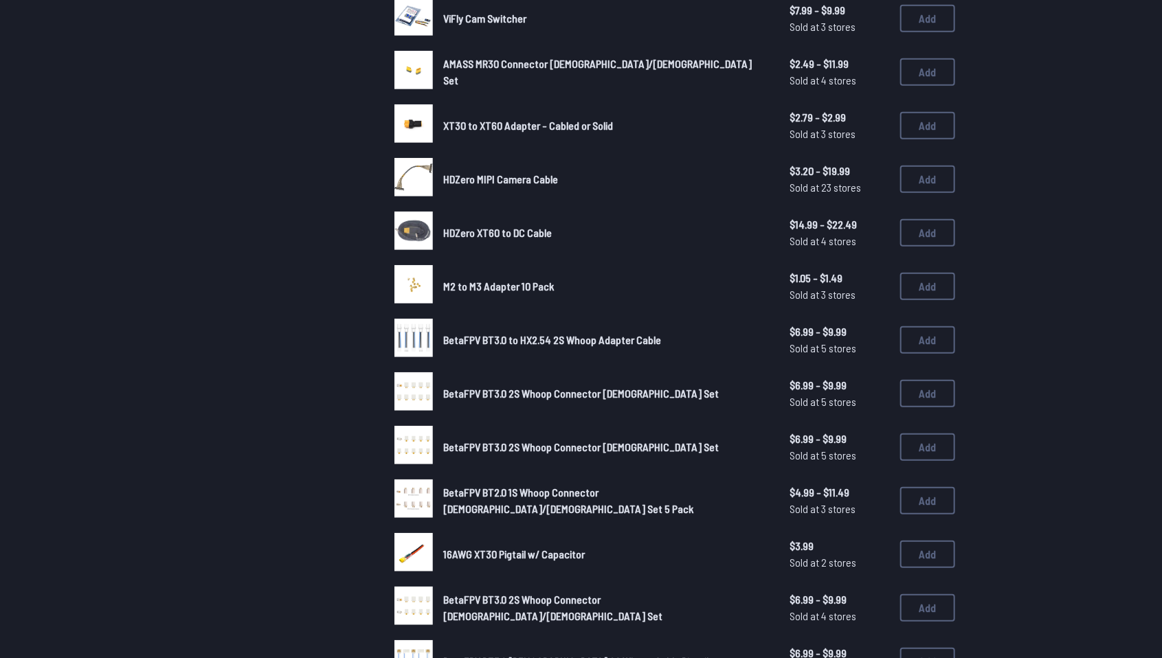
scroll to position [166, 0]
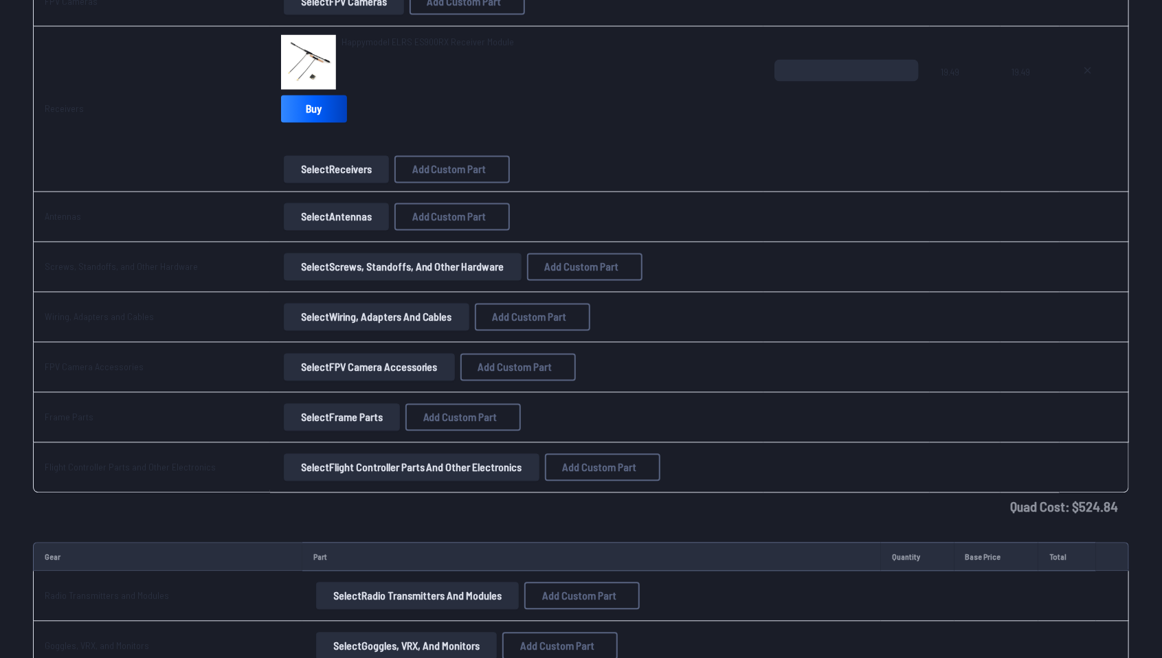
scroll to position [1549, 0]
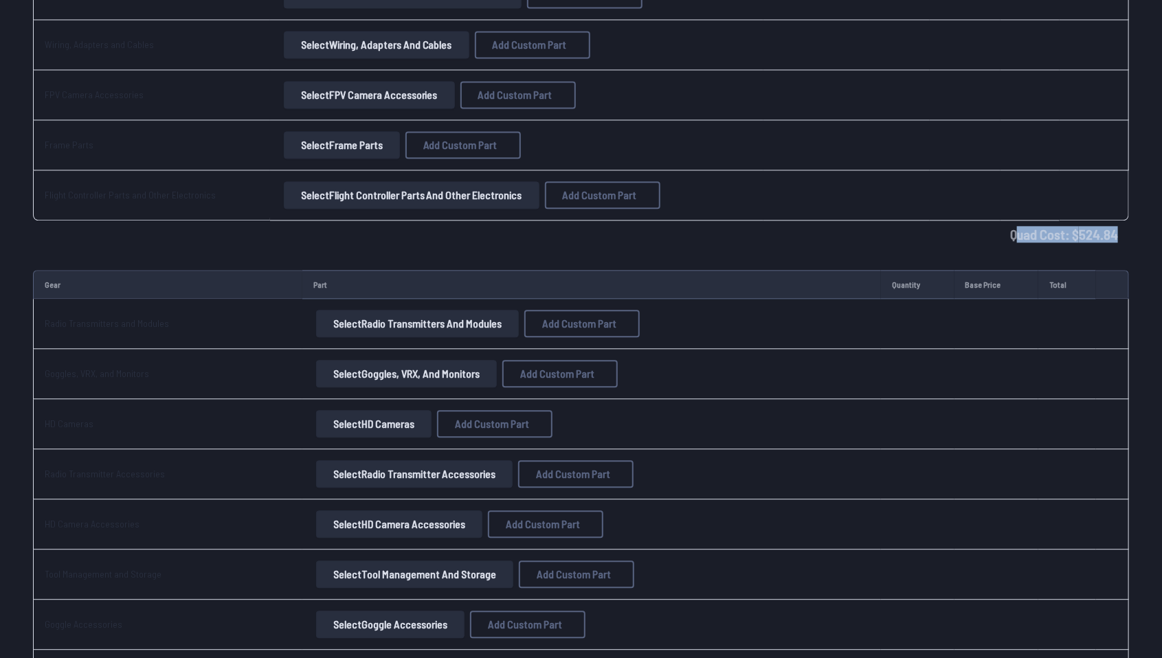
drag, startPoint x: 1021, startPoint y: 235, endPoint x: 1123, endPoint y: 233, distance: 102.4
click at [1123, 233] on td "Quad Cost: $ 524.84" at bounding box center [581, 234] width 1096 height 27
